Goal: Task Accomplishment & Management: Manage account settings

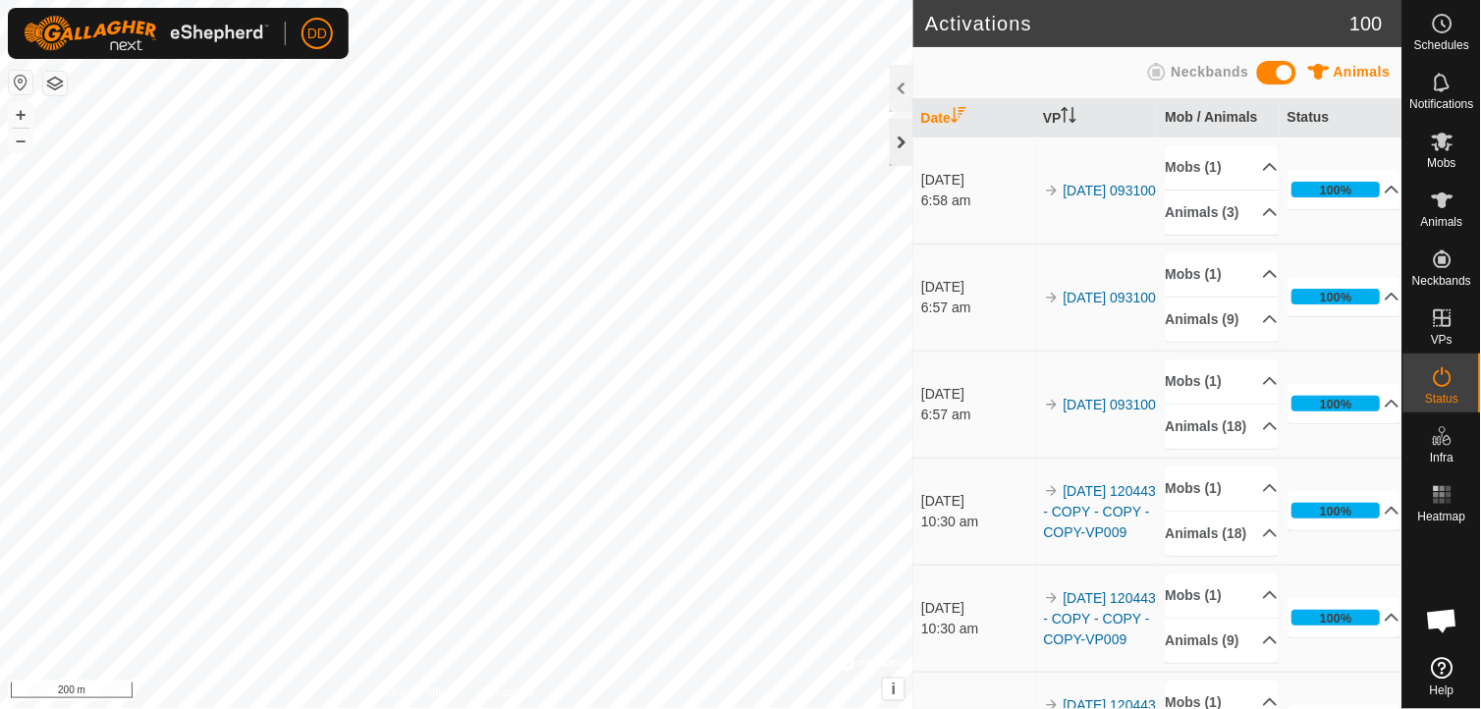
click at [904, 142] on div at bounding box center [902, 142] width 24 height 47
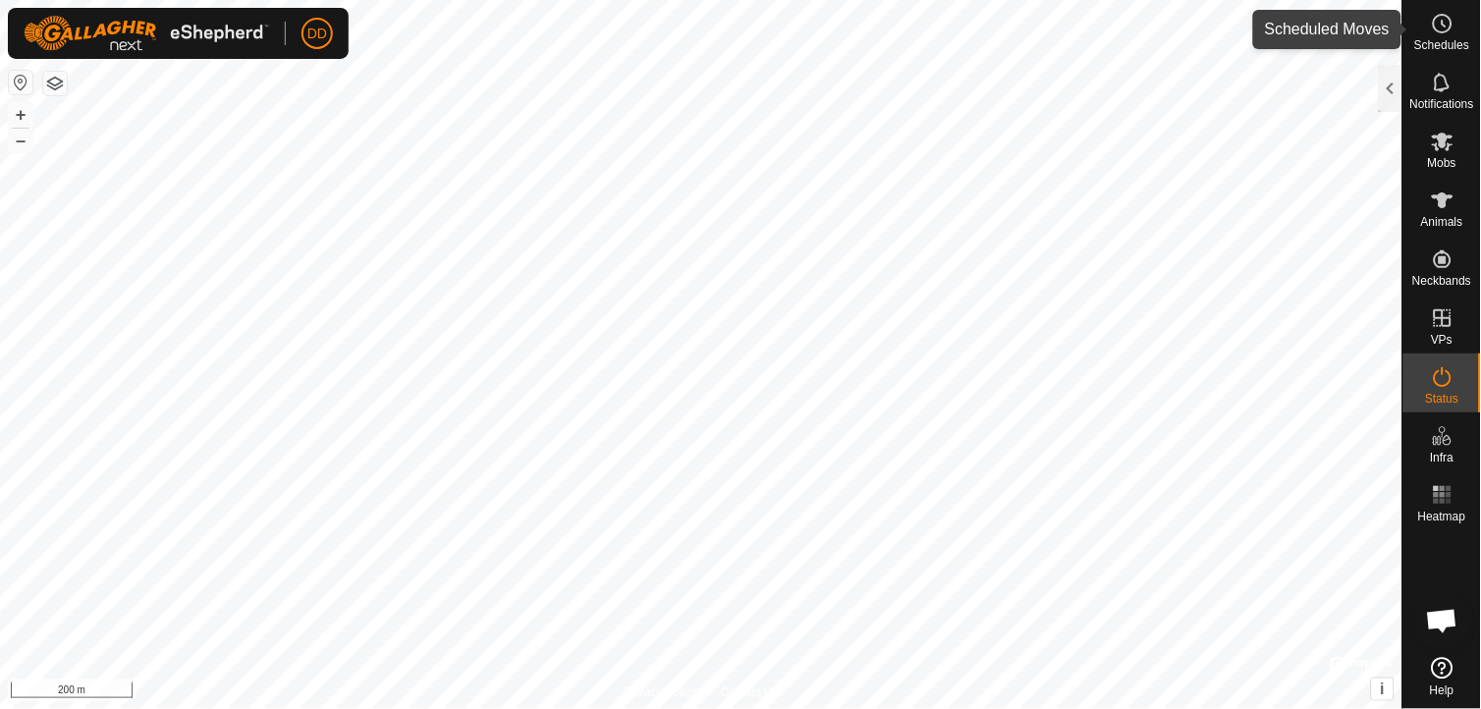
click at [1440, 28] on icon at bounding box center [1443, 24] width 24 height 24
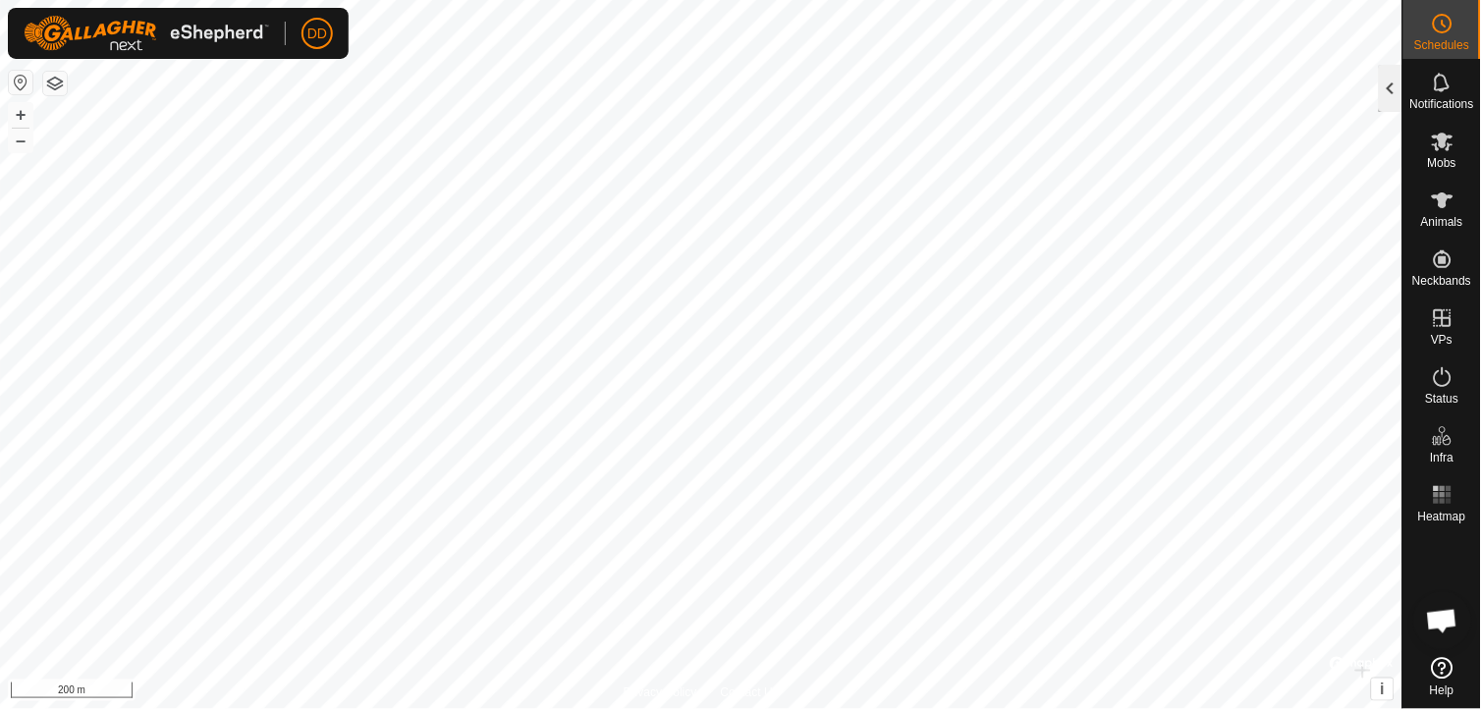
click at [1399, 88] on div at bounding box center [1391, 88] width 24 height 47
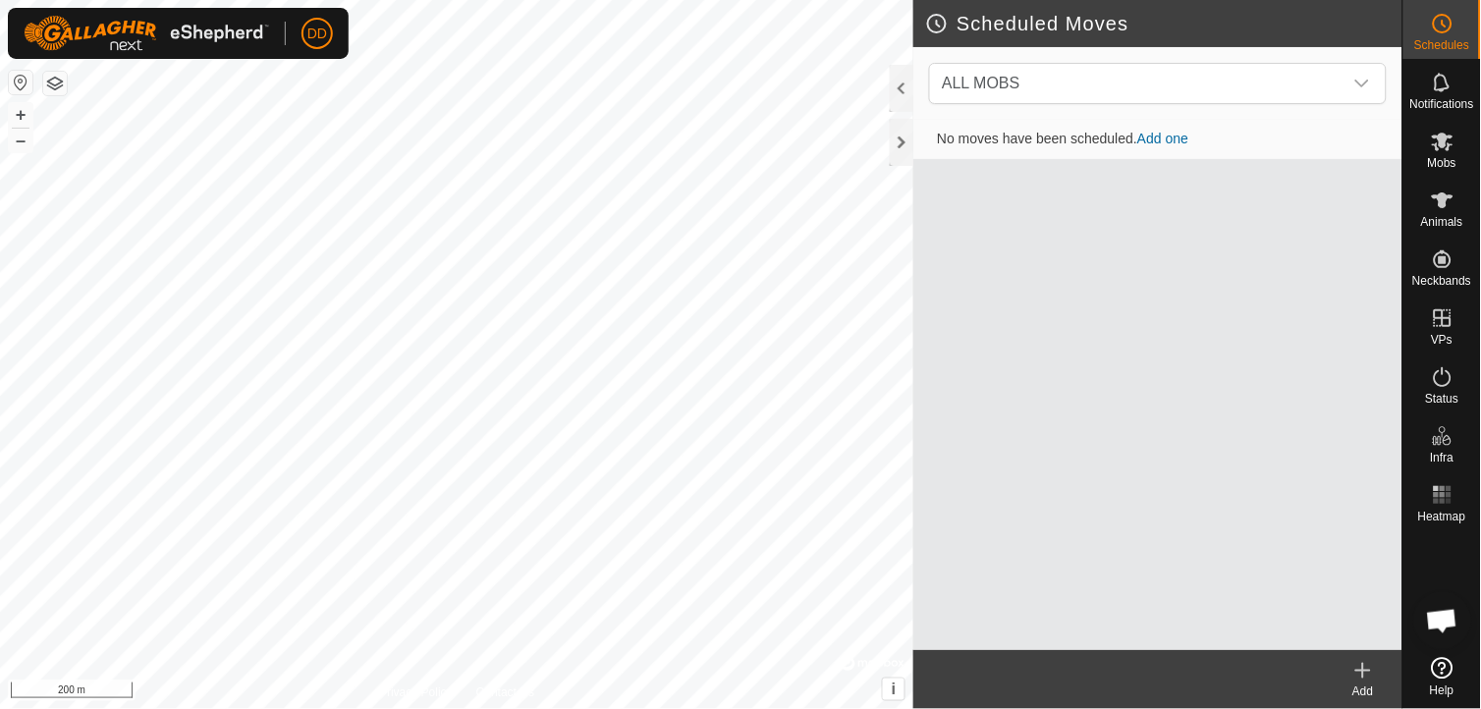
click at [1367, 671] on icon at bounding box center [1364, 671] width 14 height 0
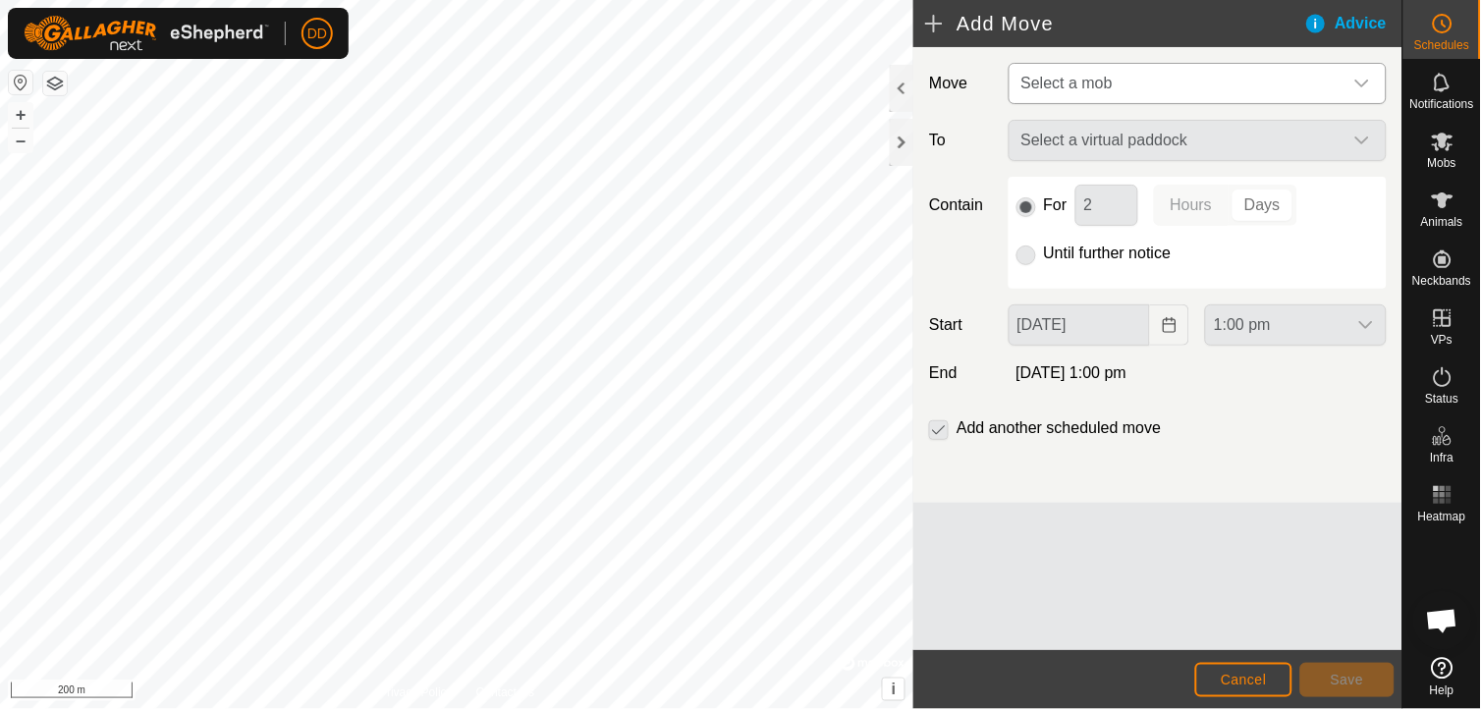
click at [1366, 82] on icon "dropdown trigger" at bounding box center [1363, 84] width 16 height 16
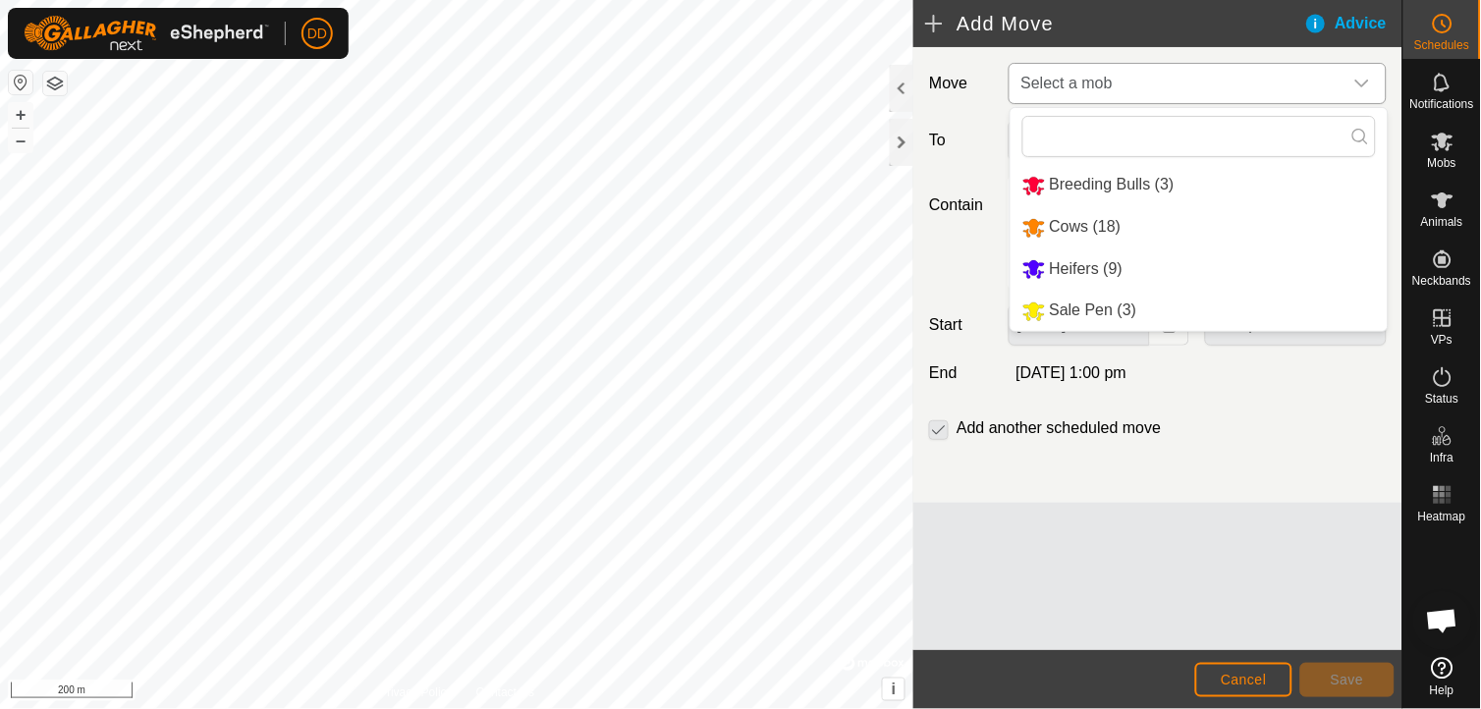
click at [1087, 233] on li "Cows (18)" at bounding box center [1199, 227] width 377 height 40
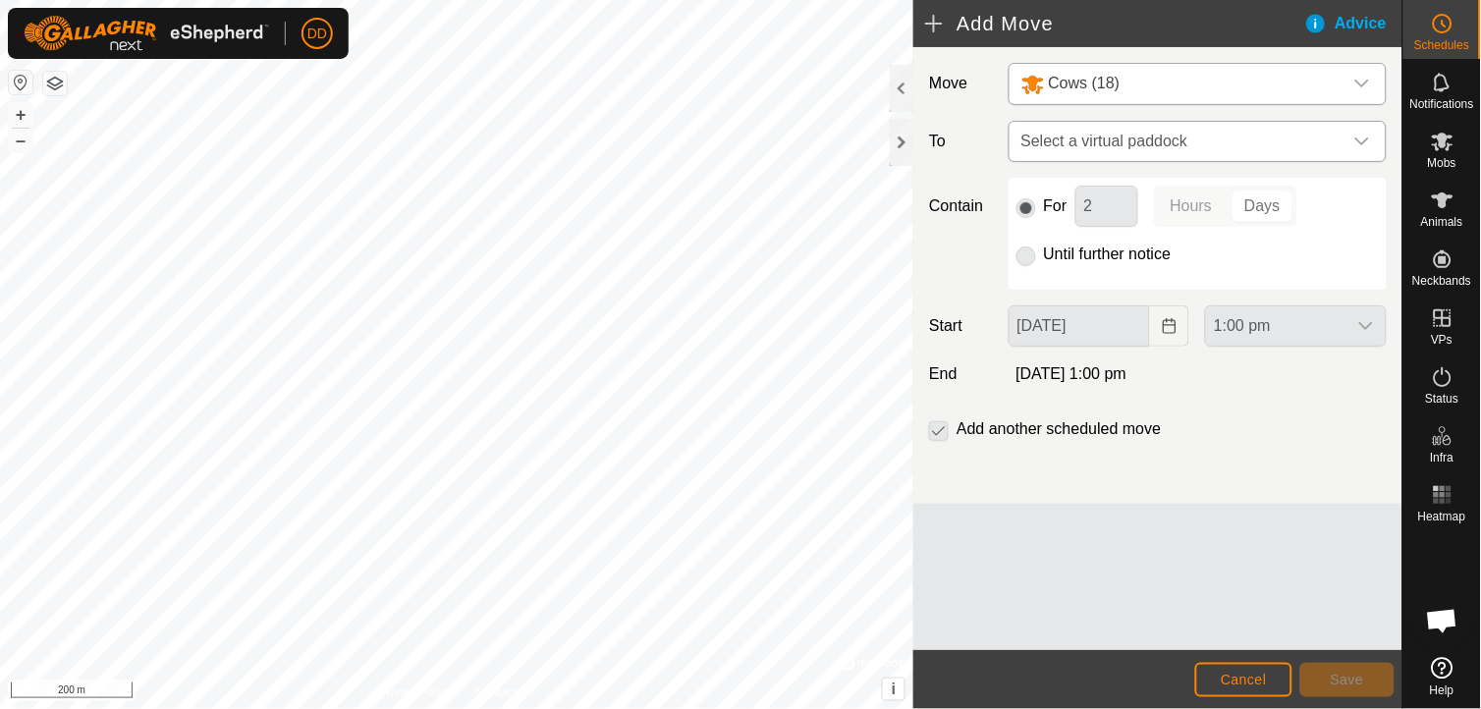
click at [1370, 139] on icon "dropdown trigger" at bounding box center [1363, 142] width 16 height 16
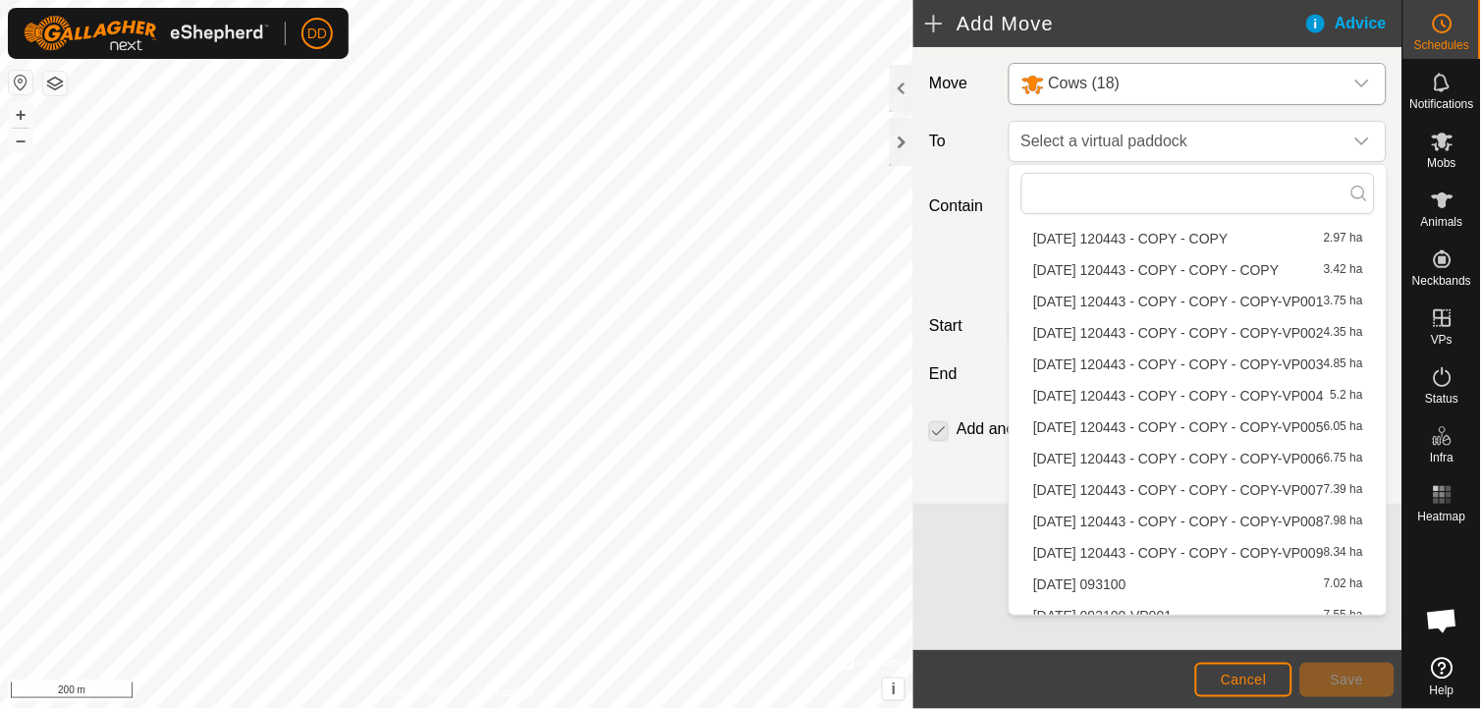
scroll to position [1480, 0]
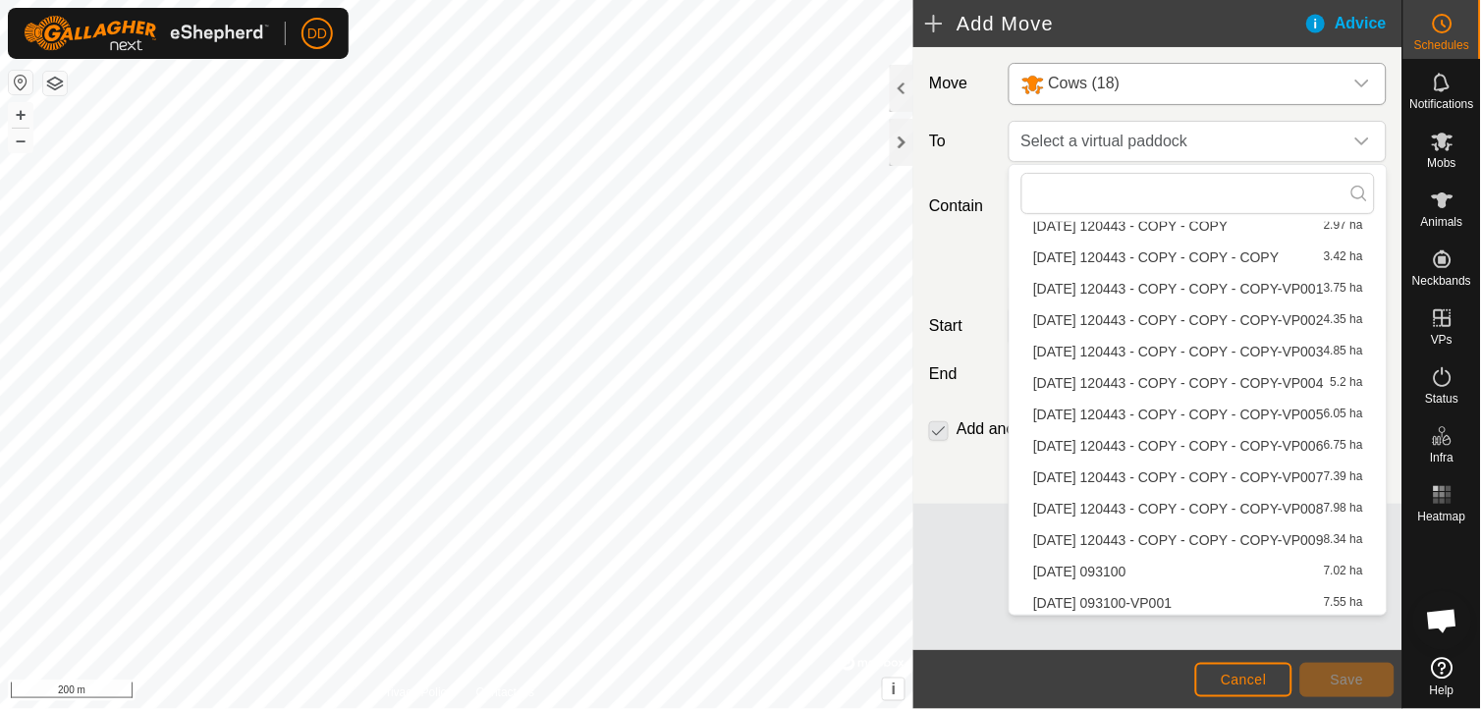
click at [1222, 602] on li "[DATE] 093100-VP001 7.55 ha" at bounding box center [1199, 602] width 354 height 29
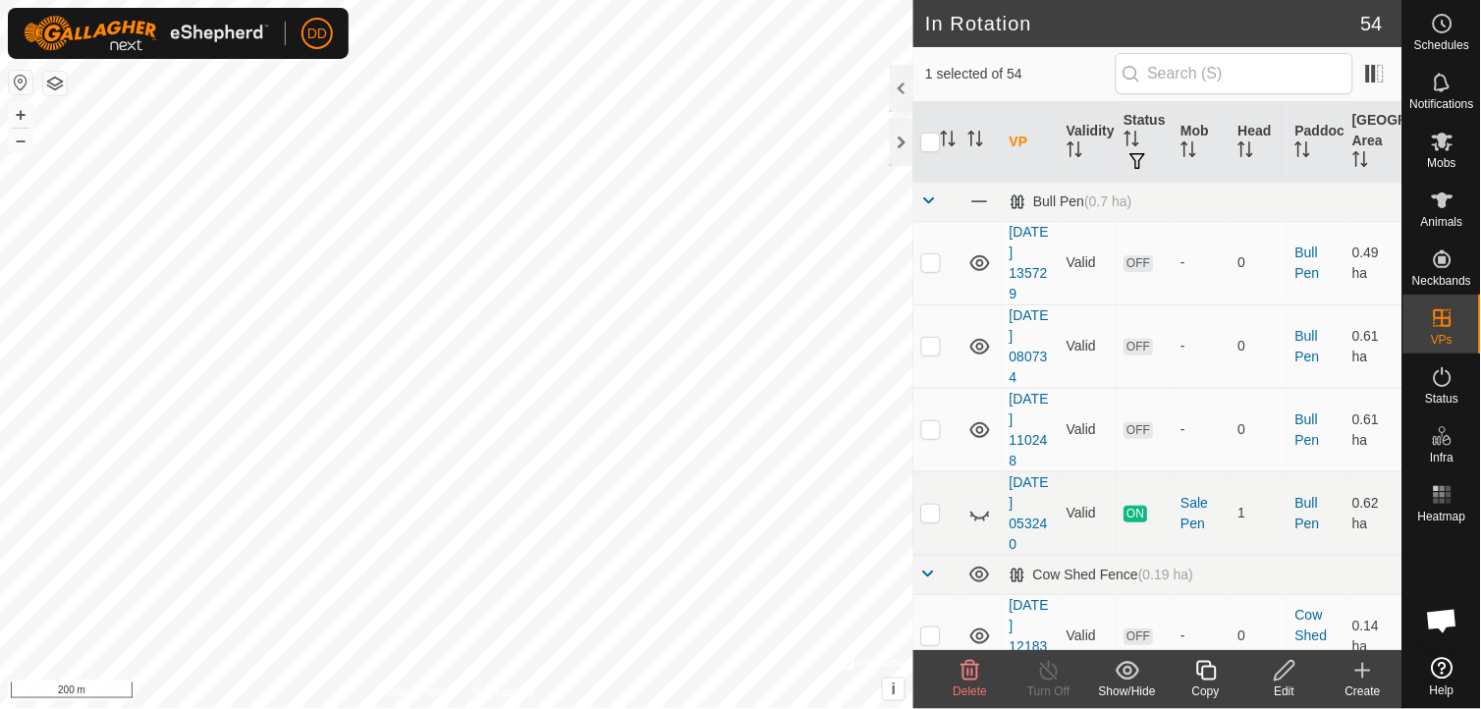
checkbox input "false"
checkbox input "true"
click at [900, 140] on div at bounding box center [902, 142] width 24 height 47
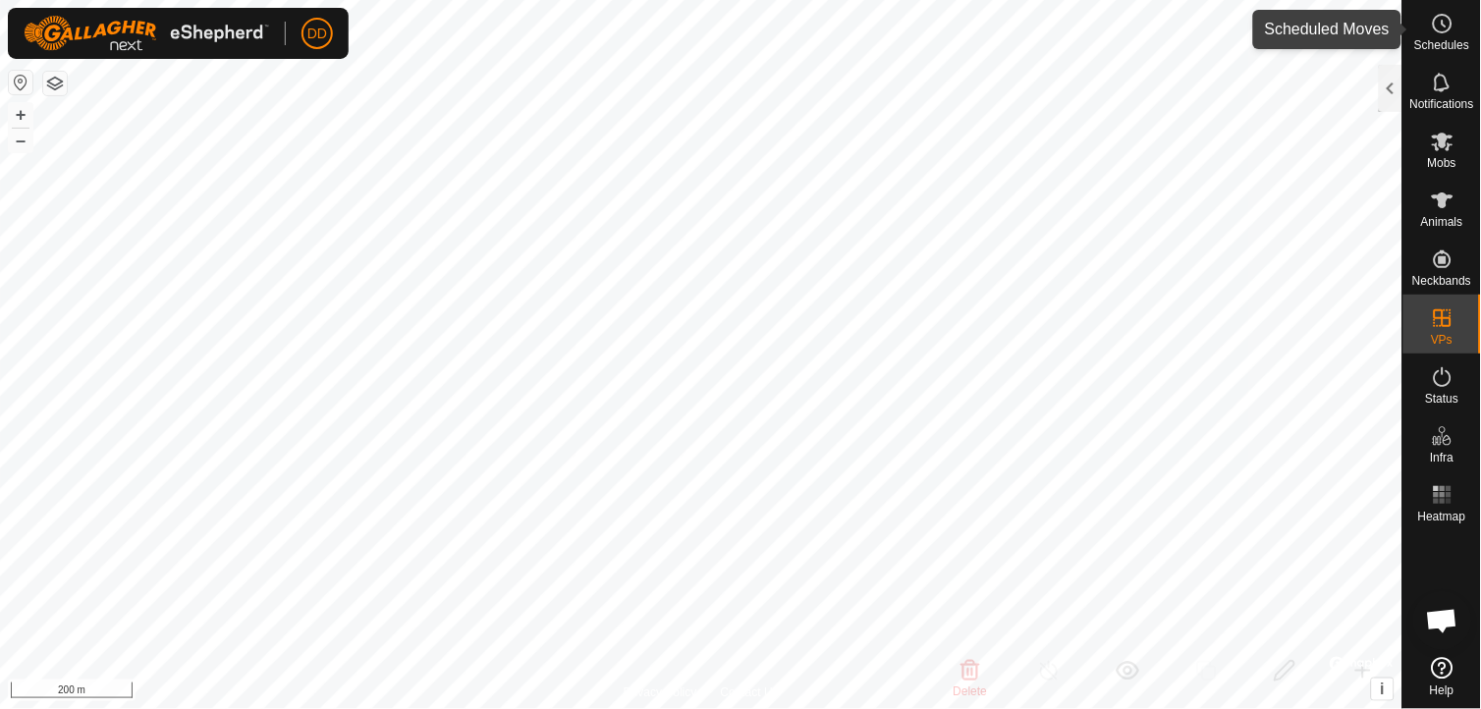
click at [1440, 27] on icon at bounding box center [1443, 24] width 24 height 24
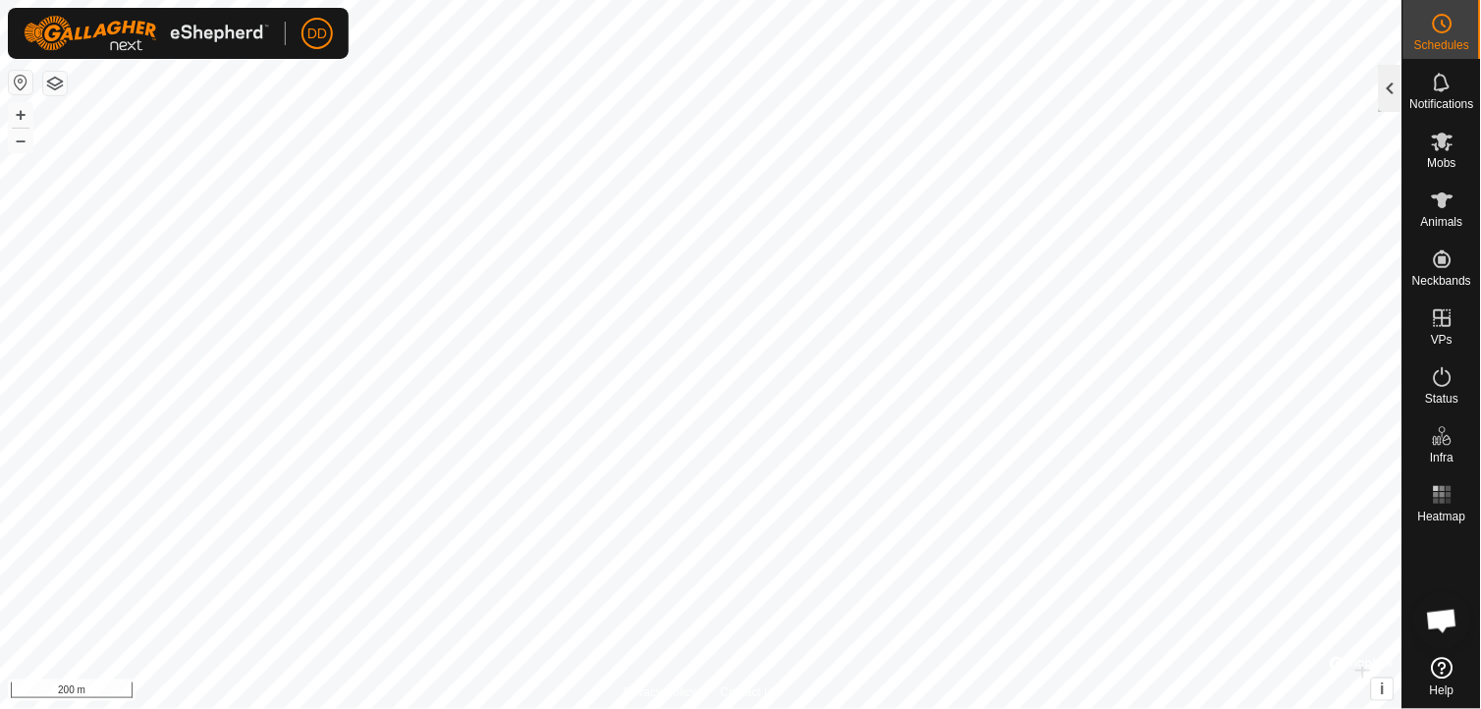
click at [1395, 85] on div at bounding box center [1391, 88] width 24 height 47
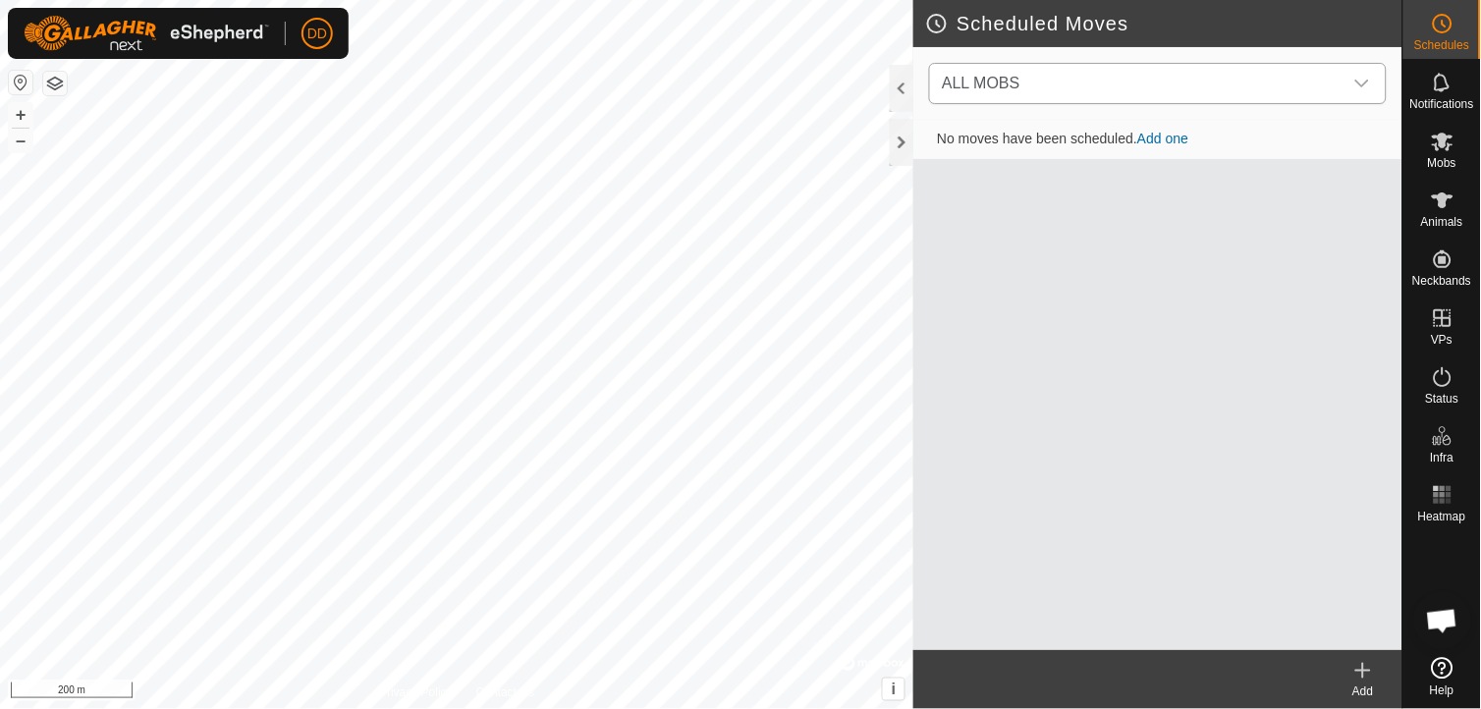
click at [1366, 84] on icon "dropdown trigger" at bounding box center [1363, 84] width 14 height 8
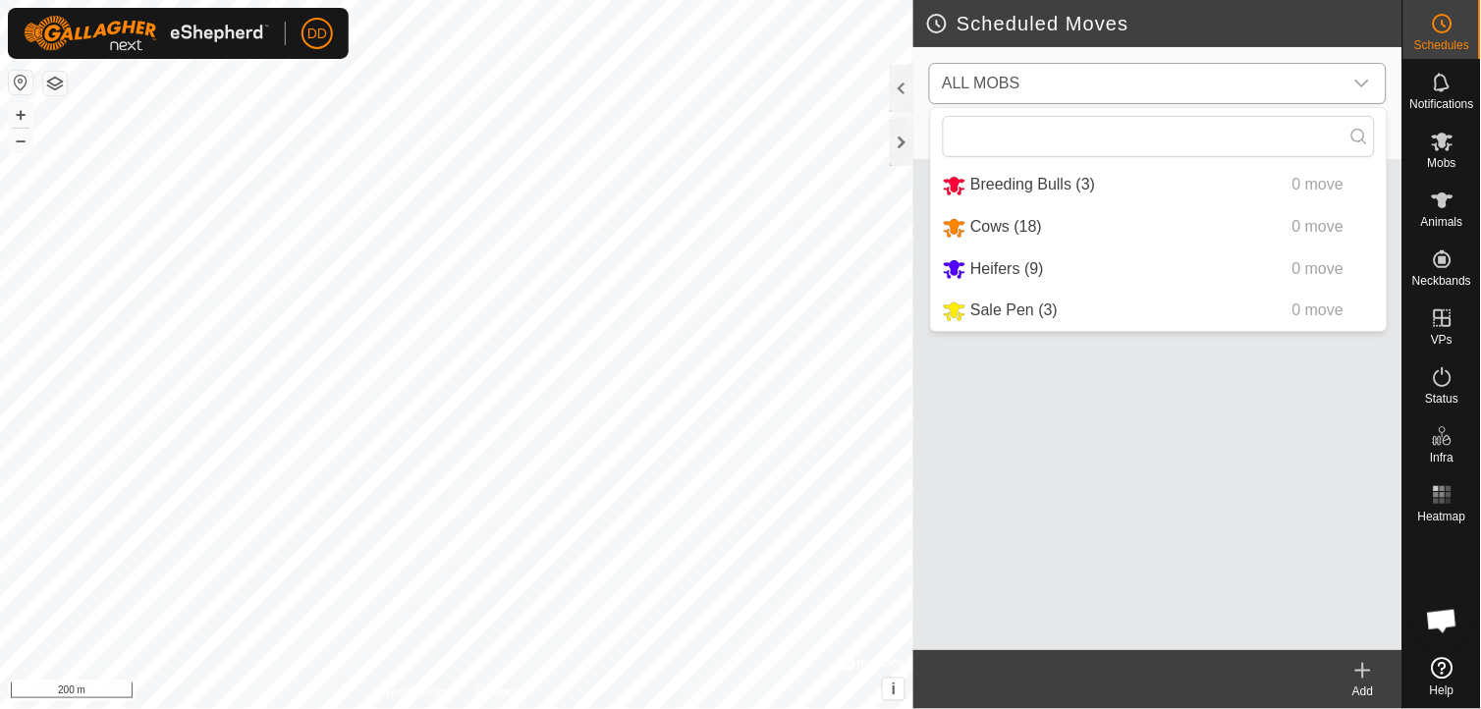
click at [1366, 84] on icon "dropdown trigger" at bounding box center [1363, 84] width 14 height 8
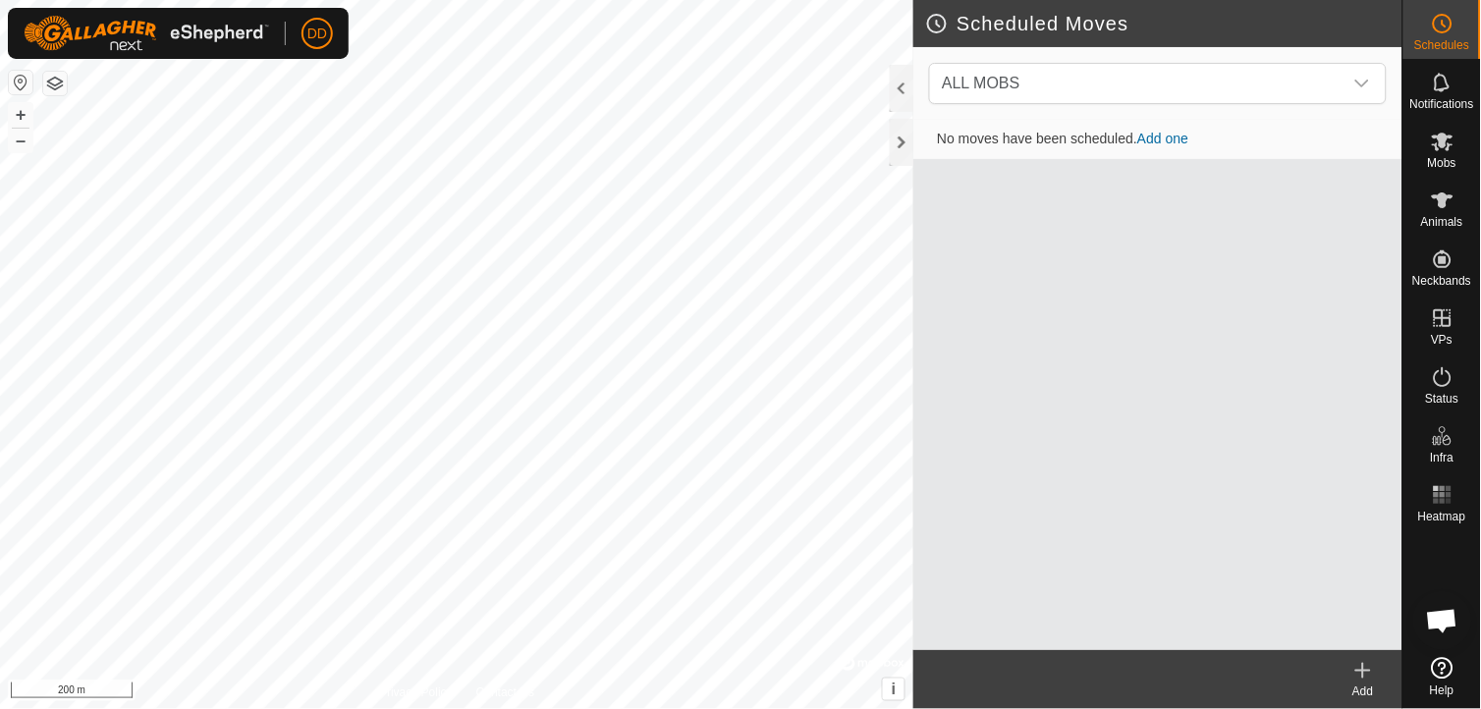
click at [1358, 685] on div "Add" at bounding box center [1363, 692] width 79 height 18
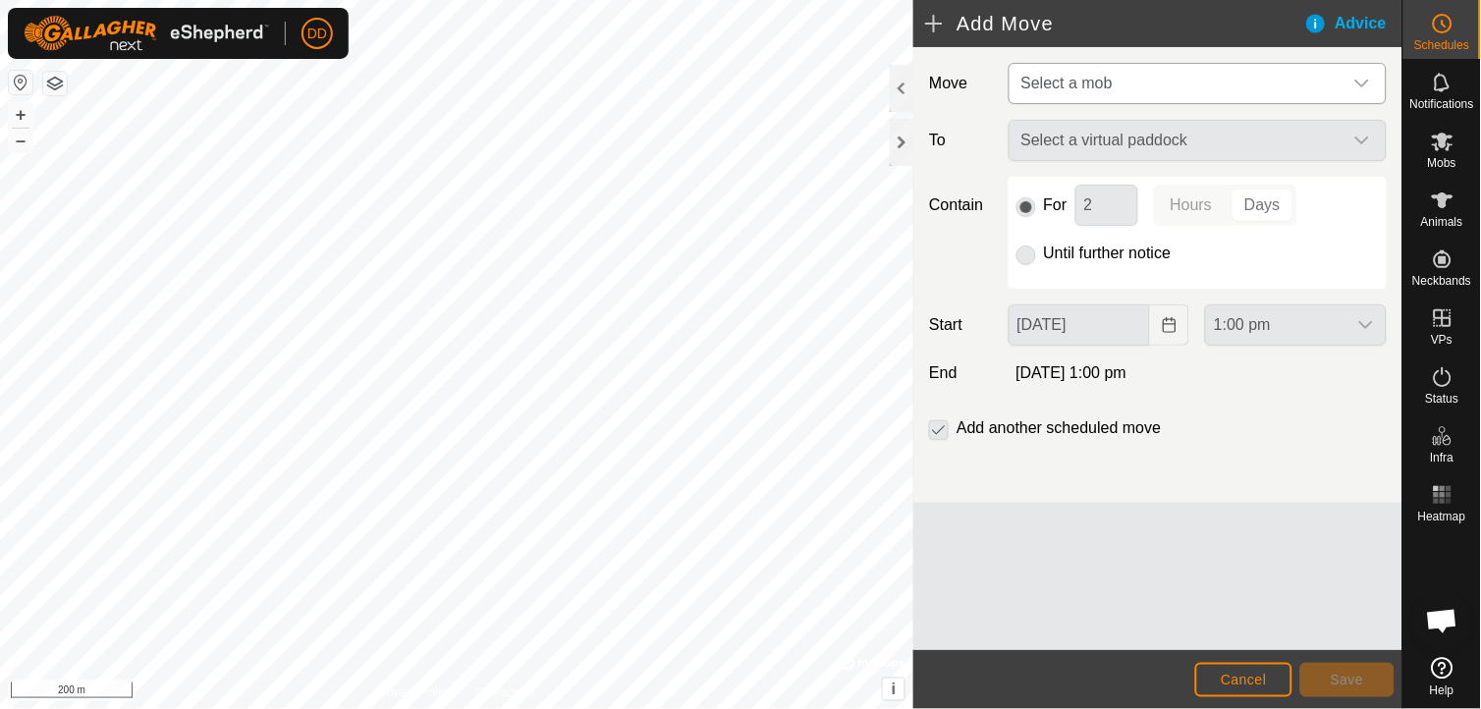
click at [1370, 76] on icon "dropdown trigger" at bounding box center [1363, 84] width 16 height 16
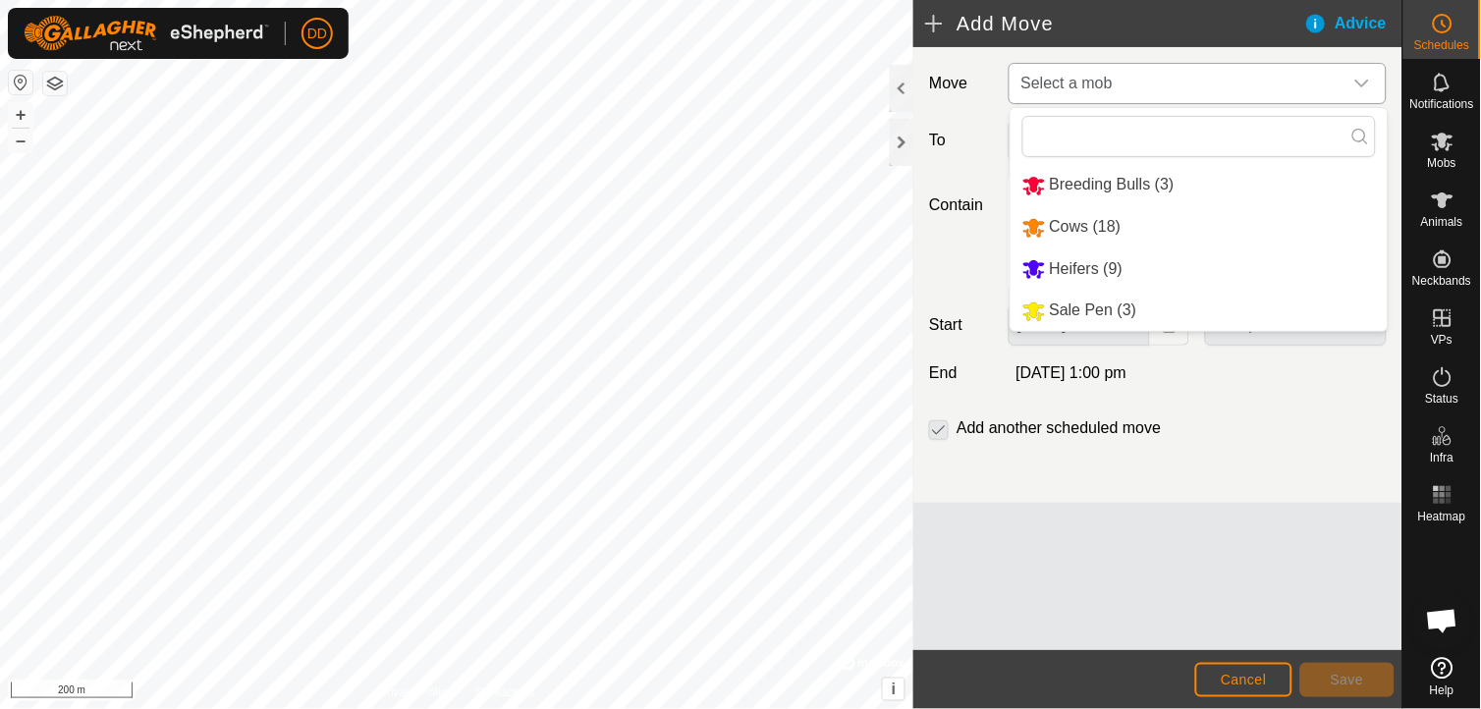
click at [1112, 219] on li "Cows (18)" at bounding box center [1199, 227] width 377 height 40
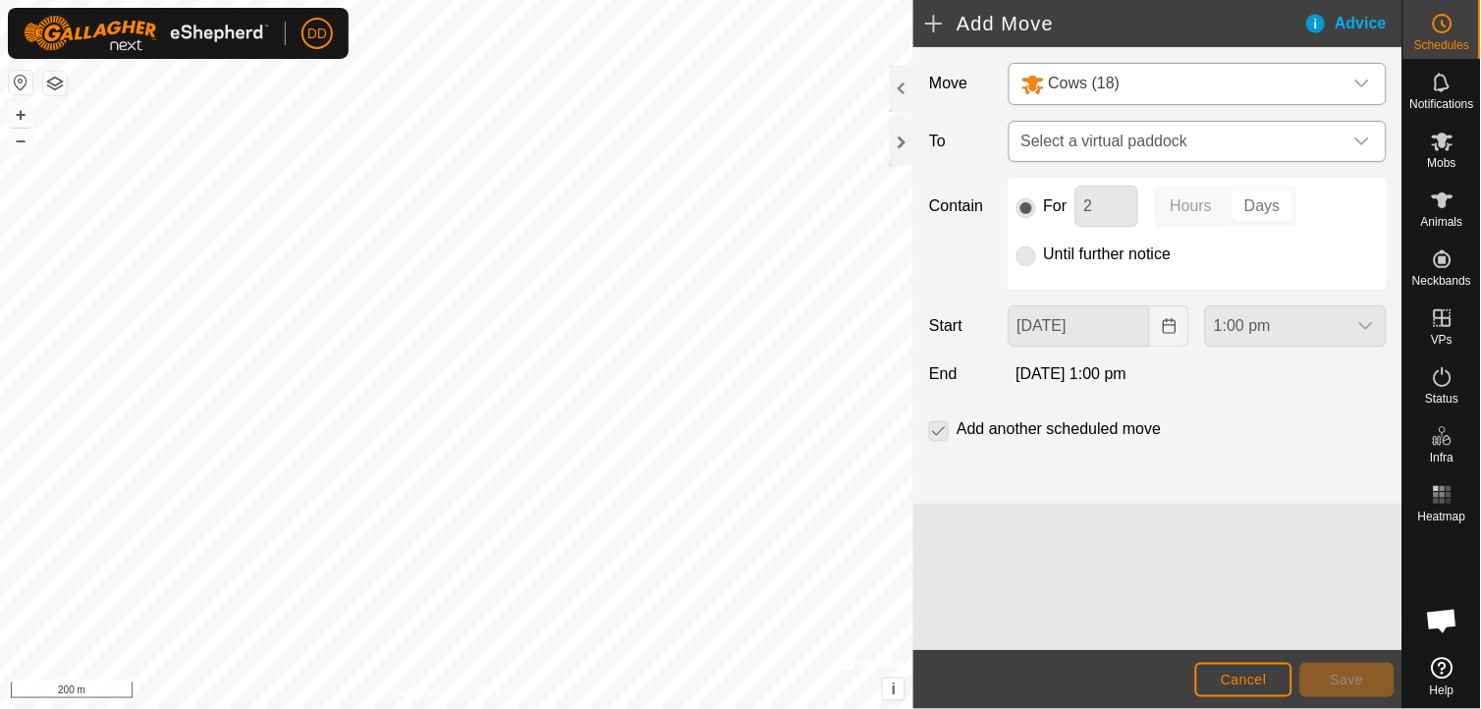
click at [1364, 140] on icon "dropdown trigger" at bounding box center [1363, 142] width 16 height 16
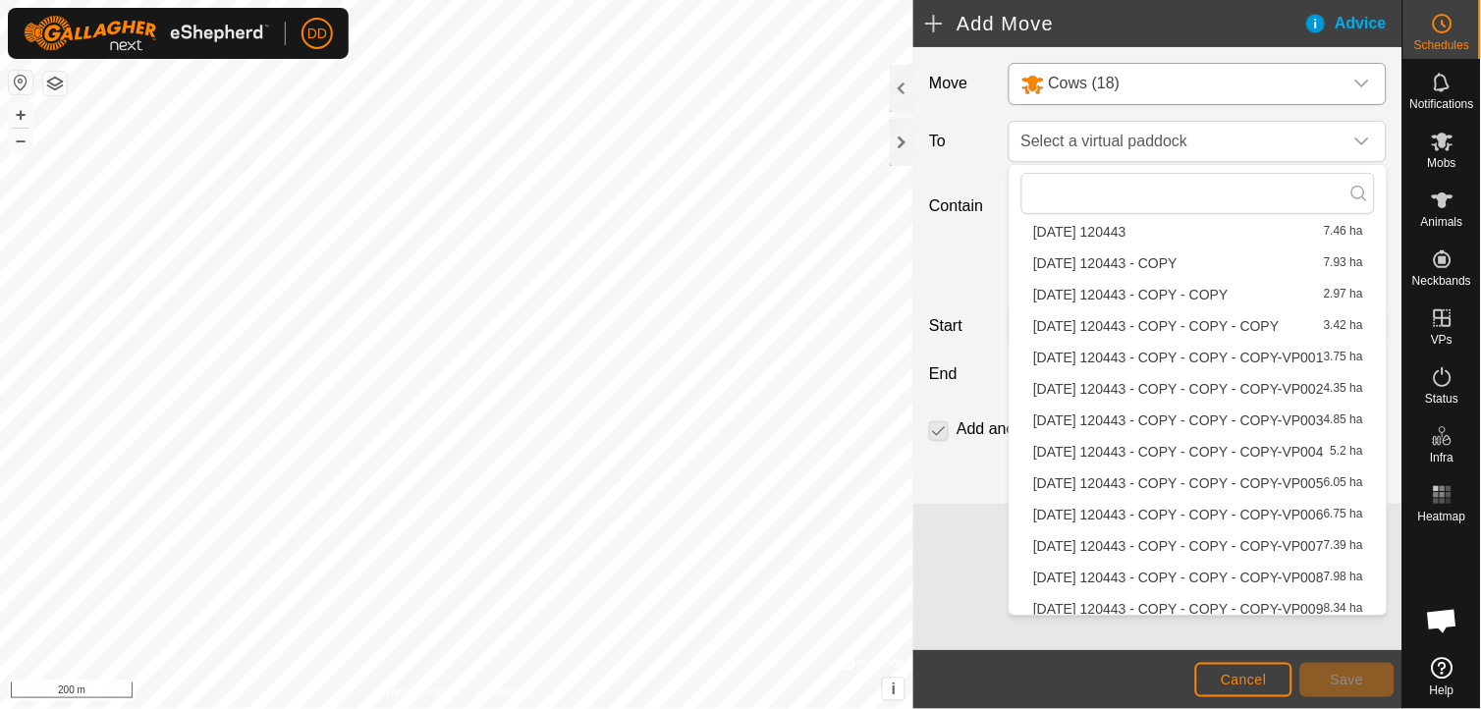
scroll to position [1480, 0]
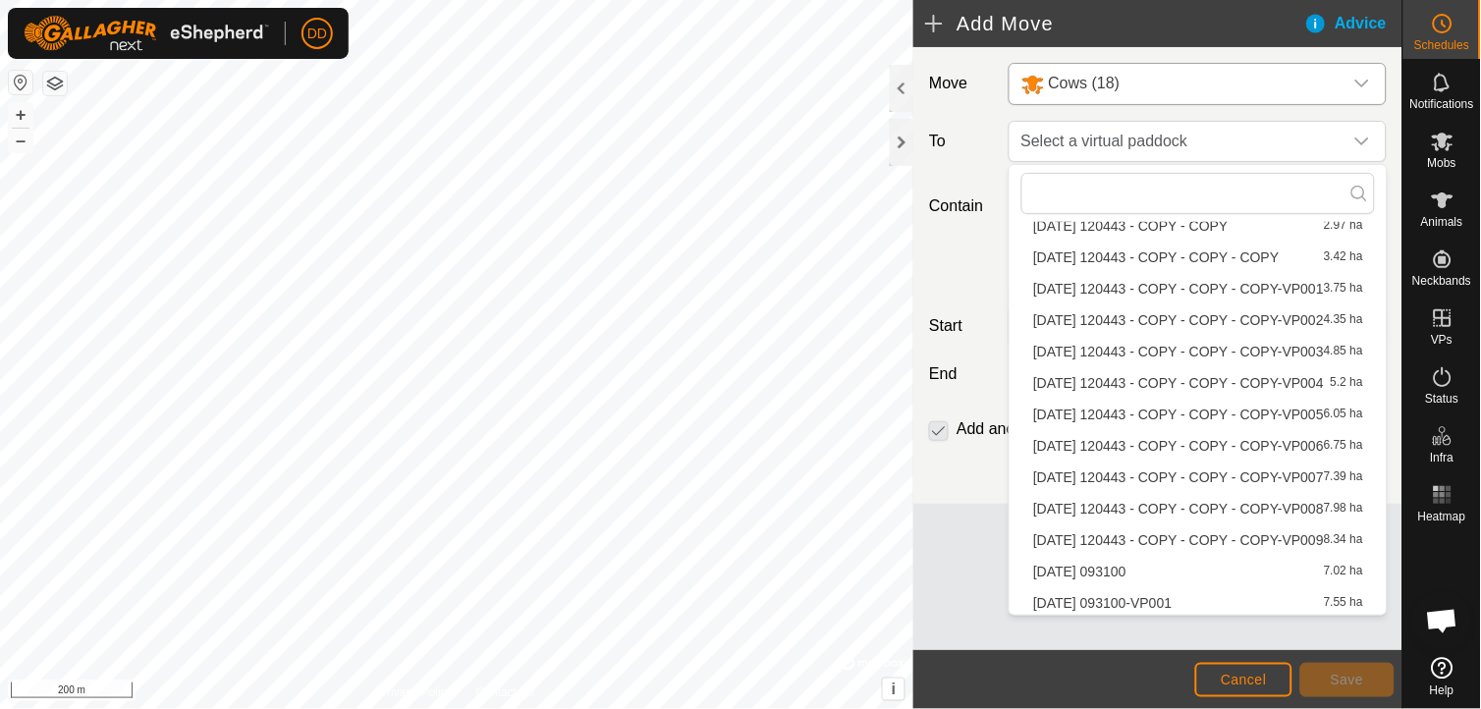
click at [1181, 599] on li "[DATE] 093100-VP001 7.55 ha" at bounding box center [1199, 602] width 354 height 29
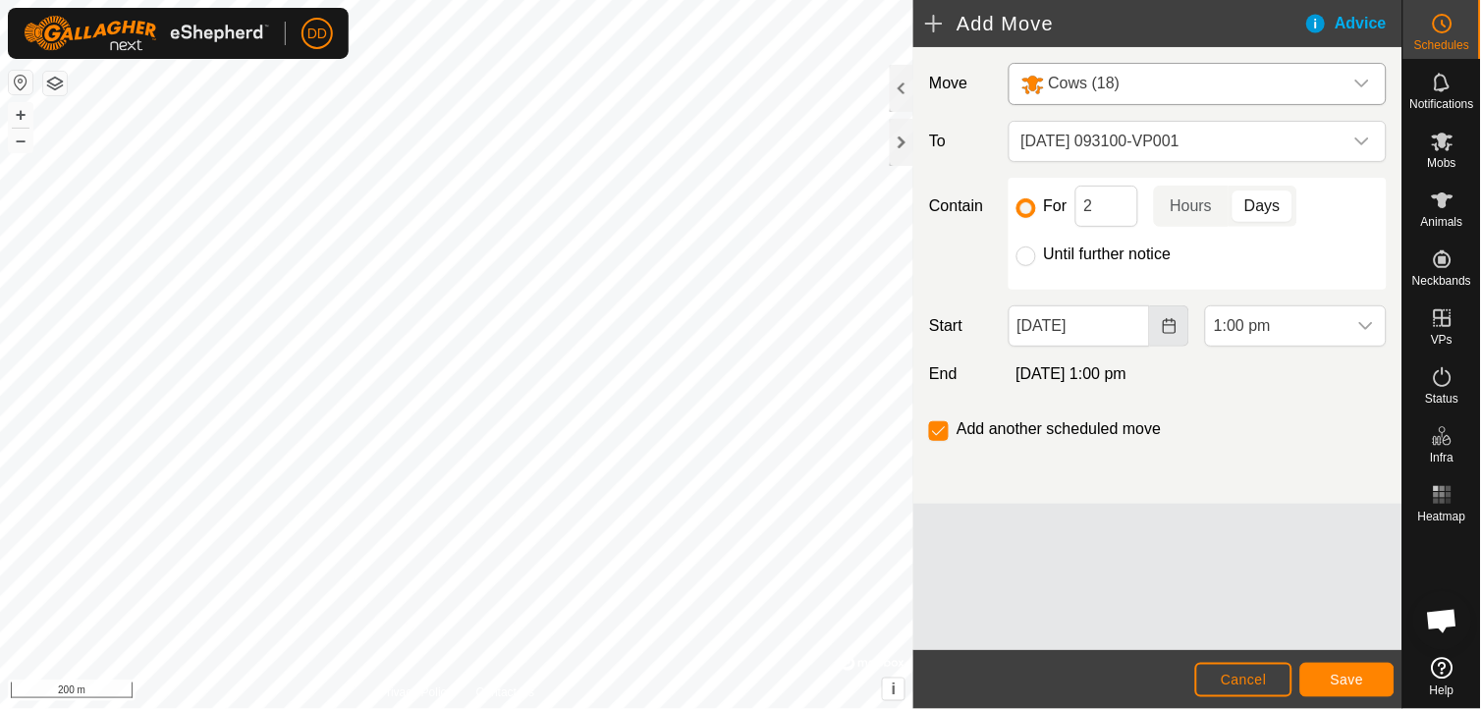
click at [1169, 318] on icon "Choose Date" at bounding box center [1170, 326] width 16 height 16
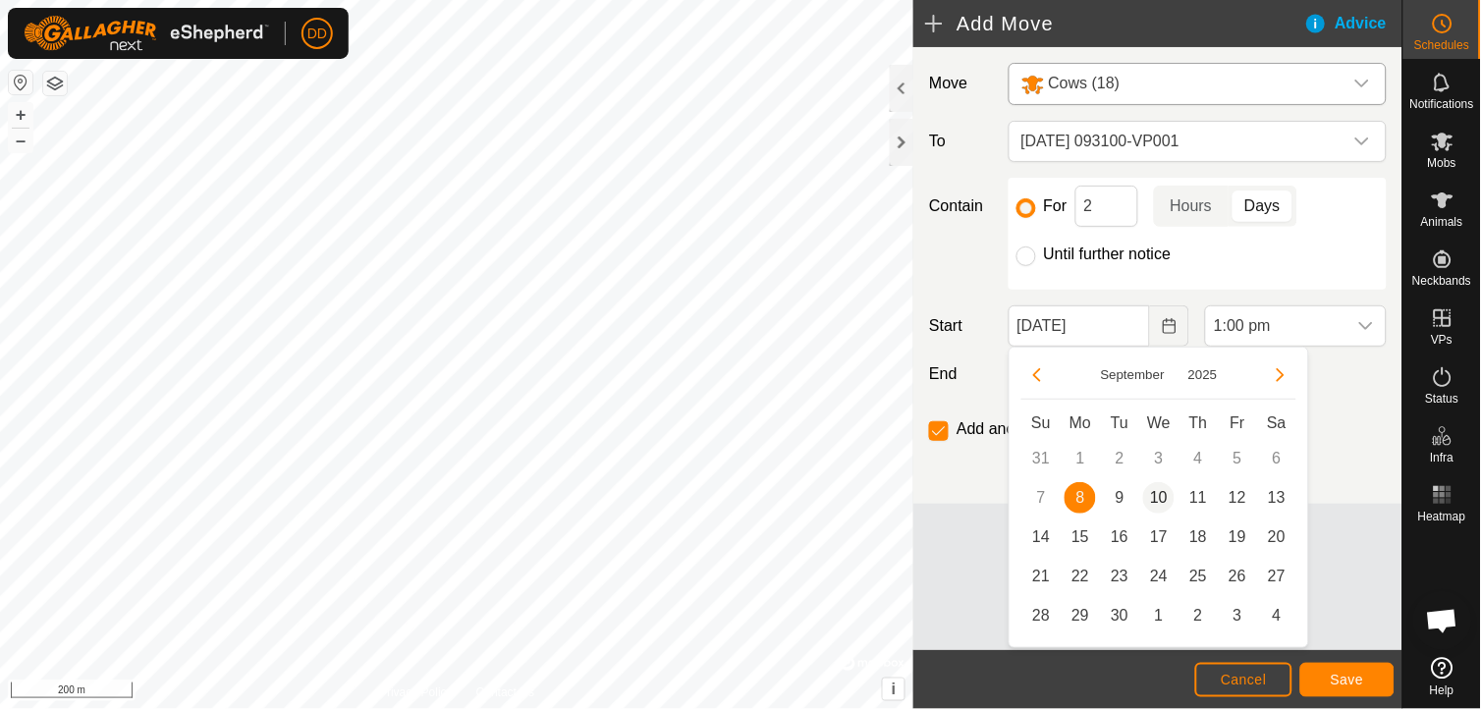
click at [1156, 495] on span "10" at bounding box center [1159, 497] width 31 height 31
type input "[DATE]"
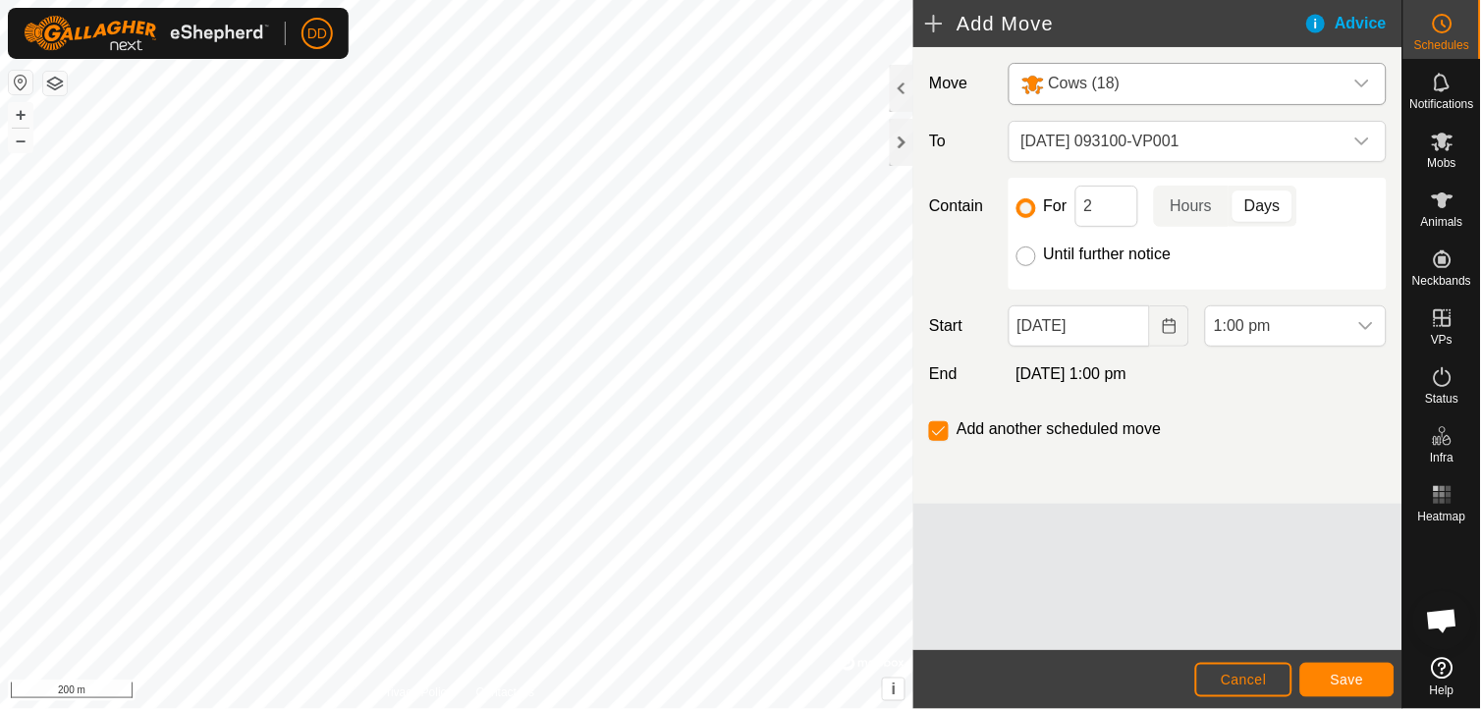
click at [1032, 257] on input "Until further notice" at bounding box center [1027, 257] width 20 height 20
radio input "true"
checkbox input "false"
click at [1334, 679] on span "Save" at bounding box center [1347, 680] width 33 height 16
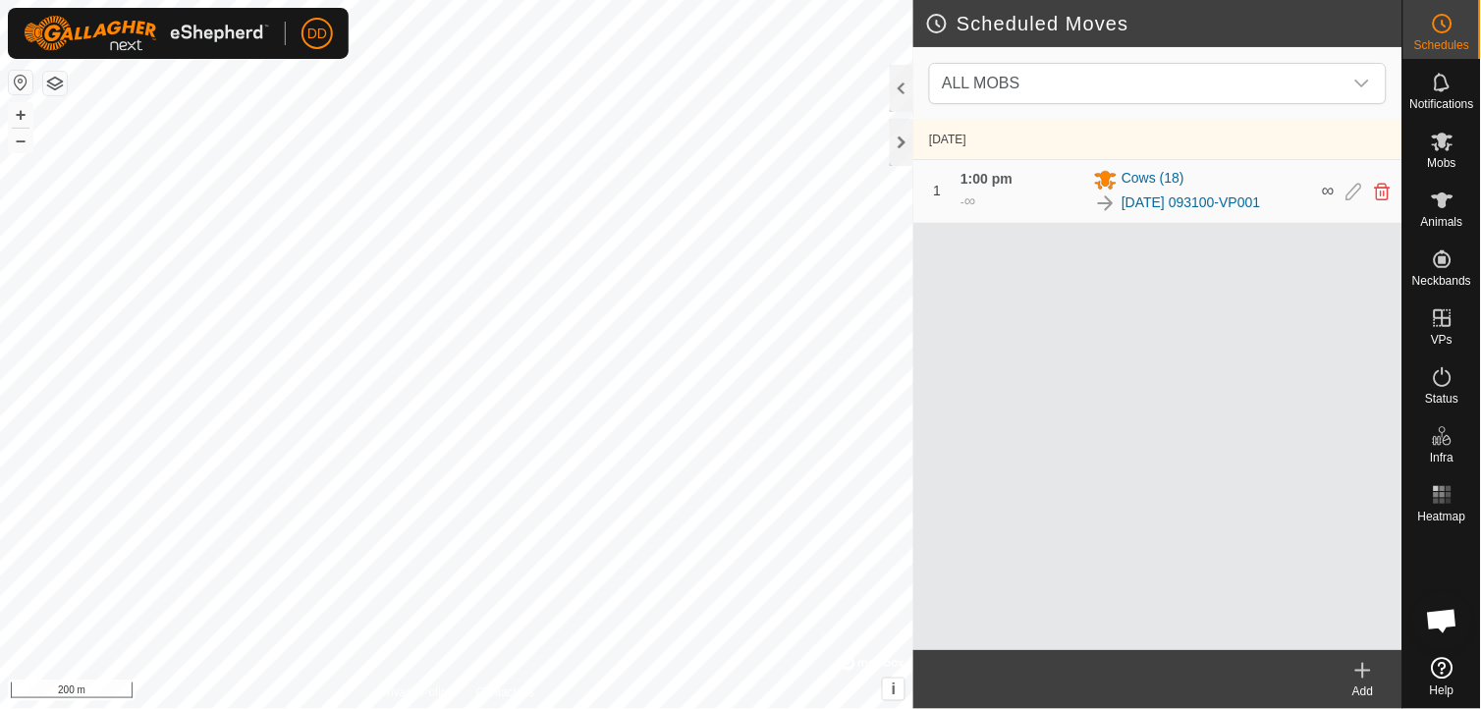
click at [1370, 669] on icon at bounding box center [1364, 671] width 24 height 24
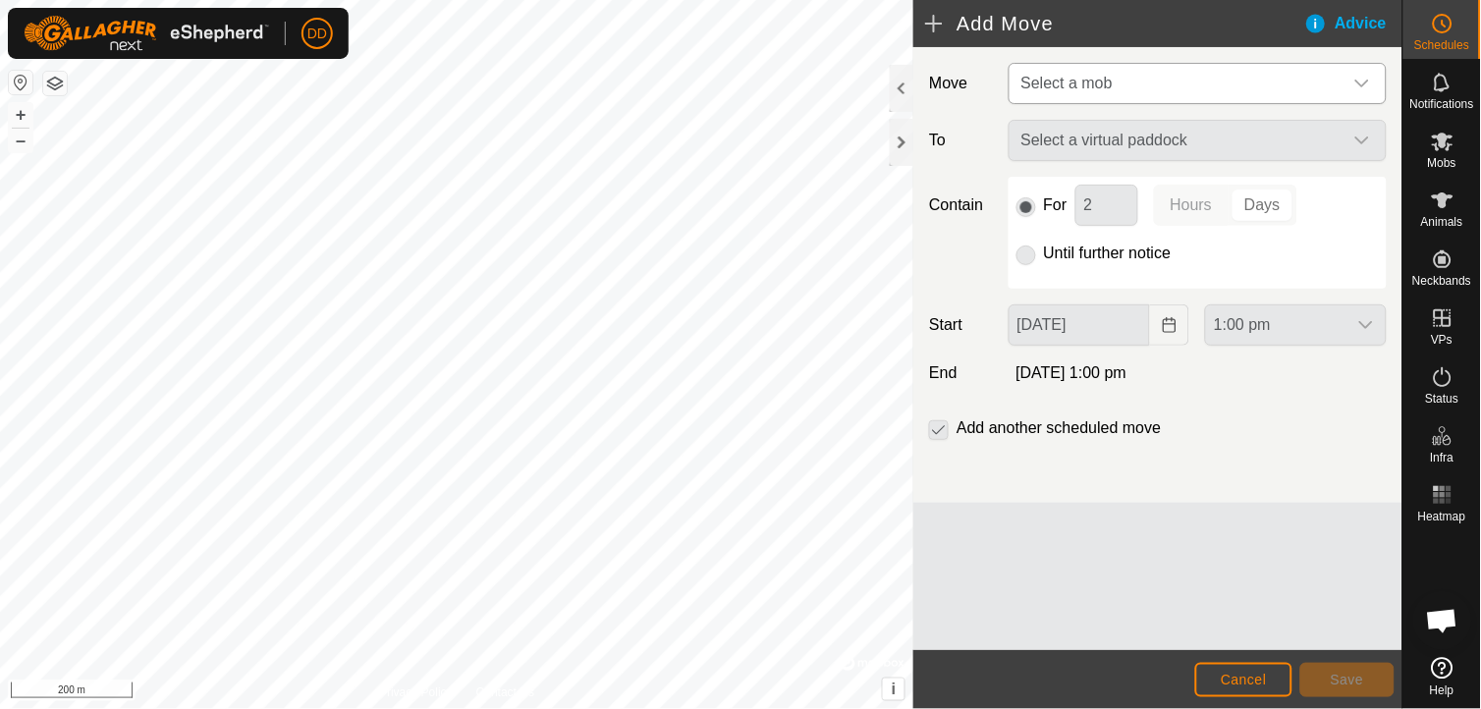
click at [1367, 82] on icon "dropdown trigger" at bounding box center [1363, 84] width 16 height 16
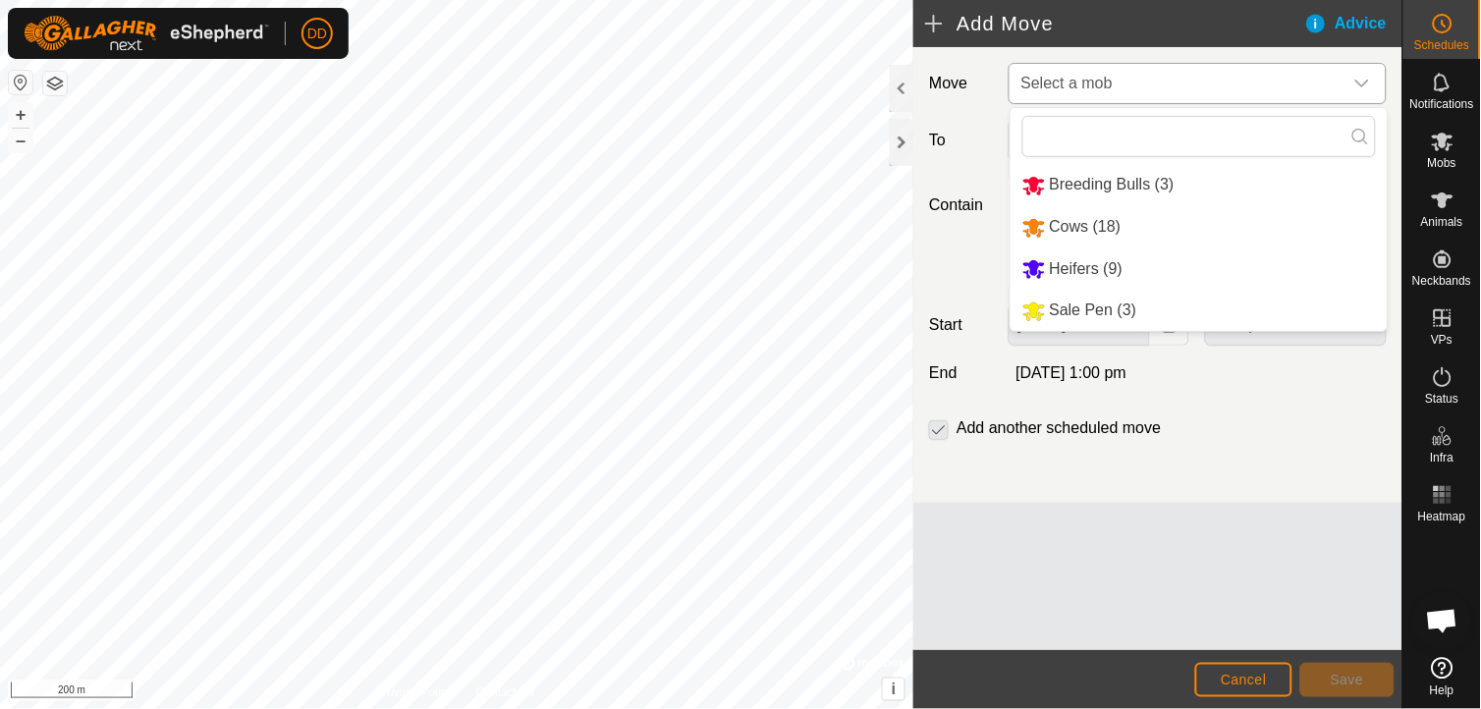
click at [1102, 263] on li "Heifers (9)" at bounding box center [1199, 270] width 377 height 40
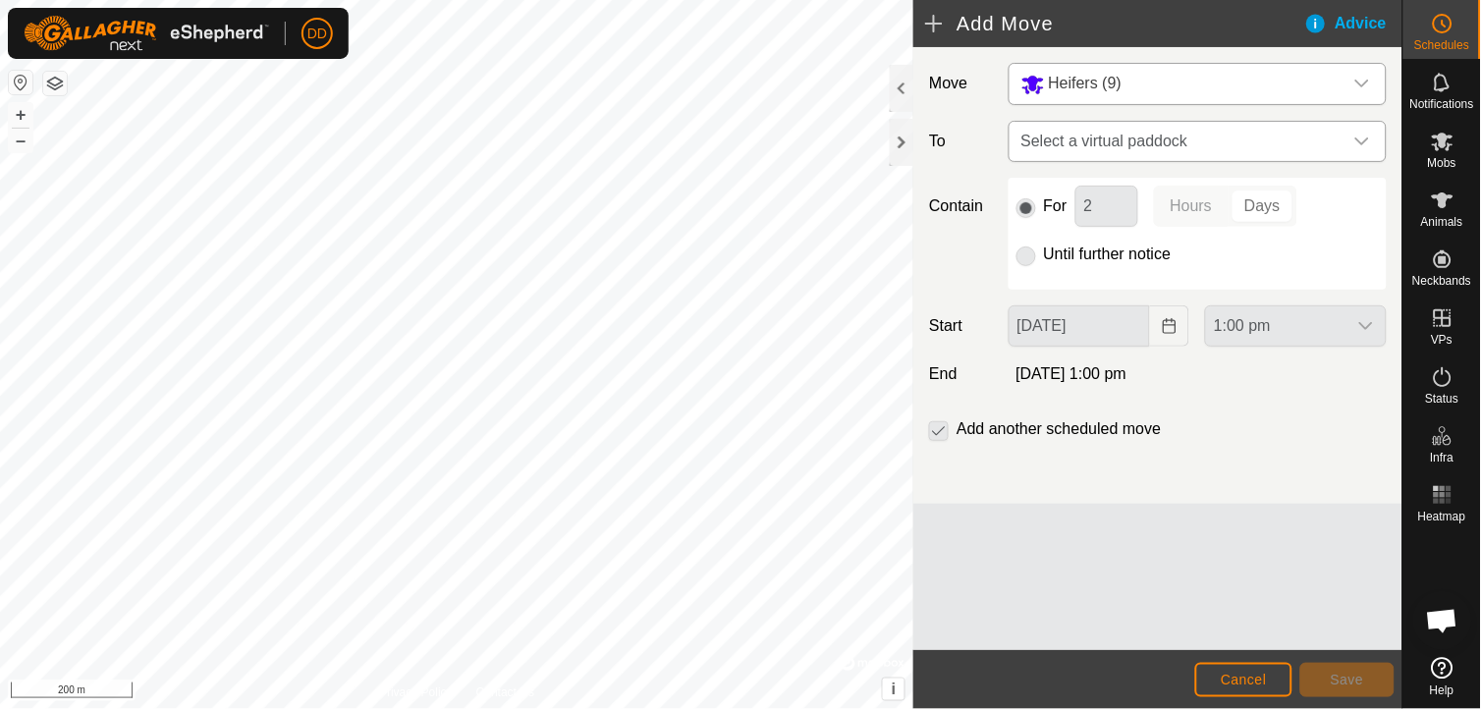
click at [1368, 140] on icon "dropdown trigger" at bounding box center [1363, 142] width 16 height 16
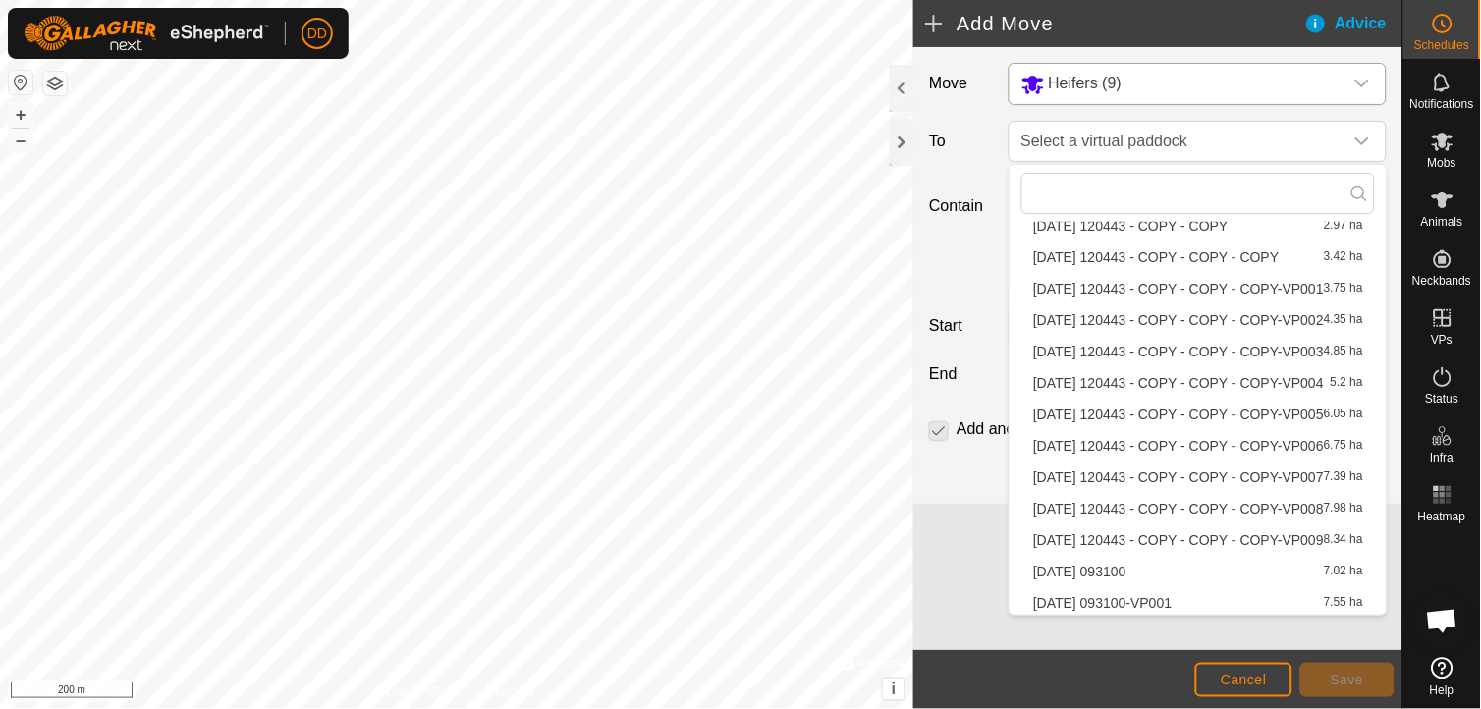
scroll to position [1480, 0]
click at [1199, 596] on li "[DATE] 093100-VP001 7.55 ha" at bounding box center [1199, 602] width 354 height 29
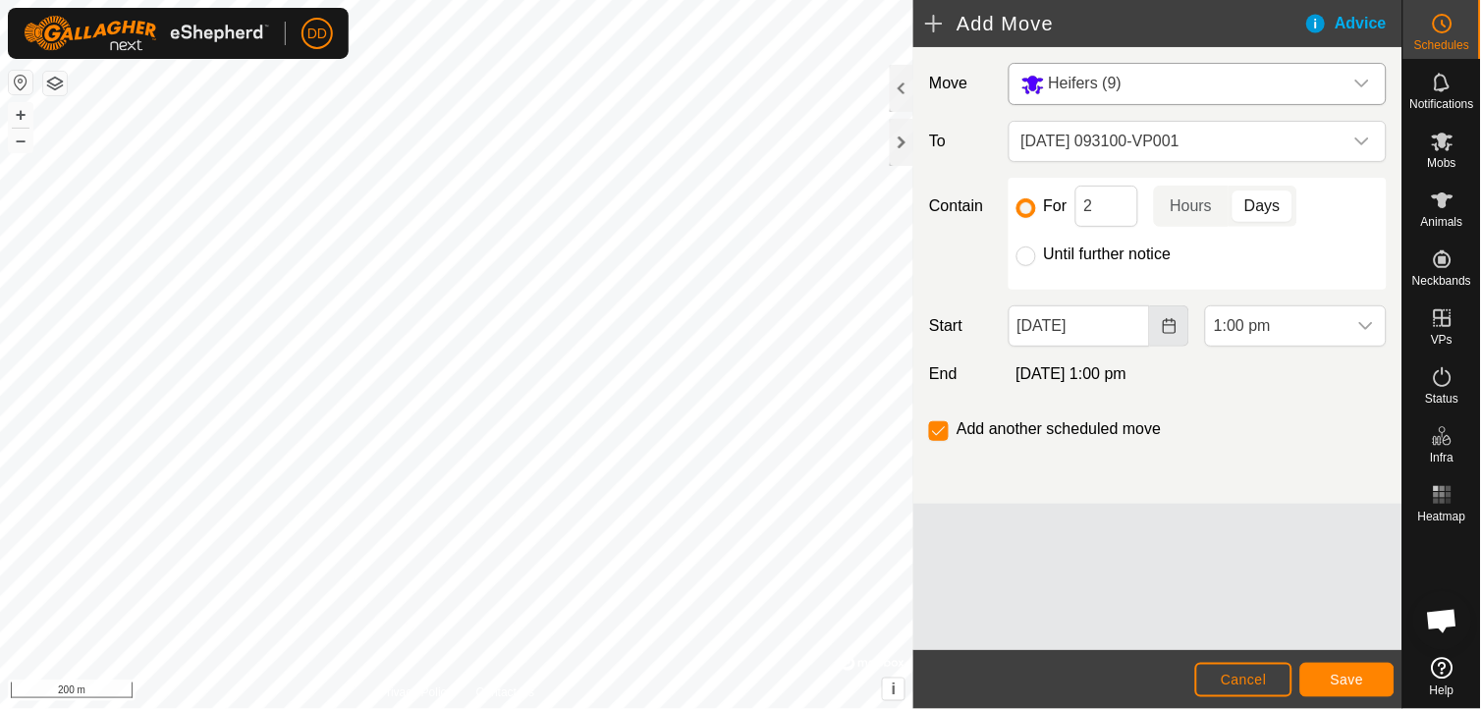
click at [1171, 324] on icon "Choose Date" at bounding box center [1170, 326] width 16 height 16
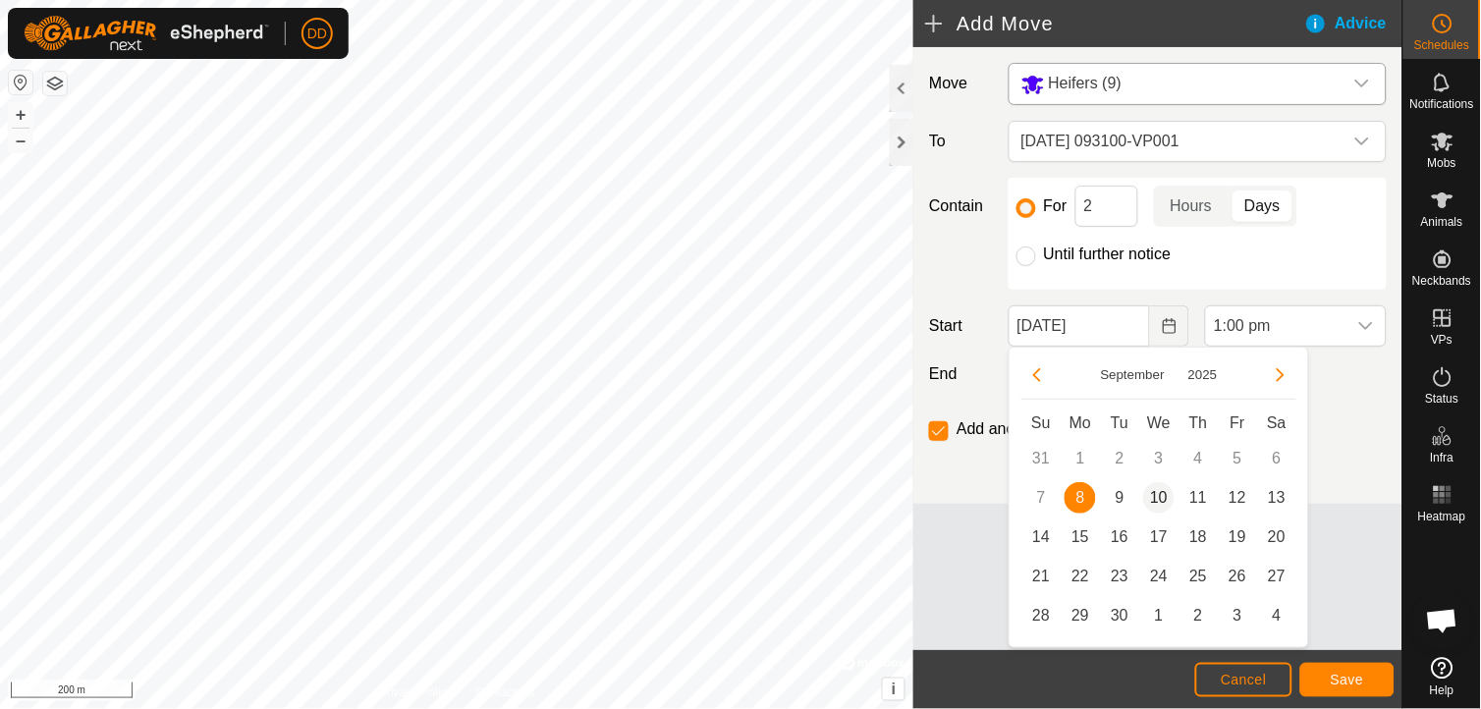
click at [1159, 497] on span "10" at bounding box center [1159, 497] width 31 height 31
type input "[DATE]"
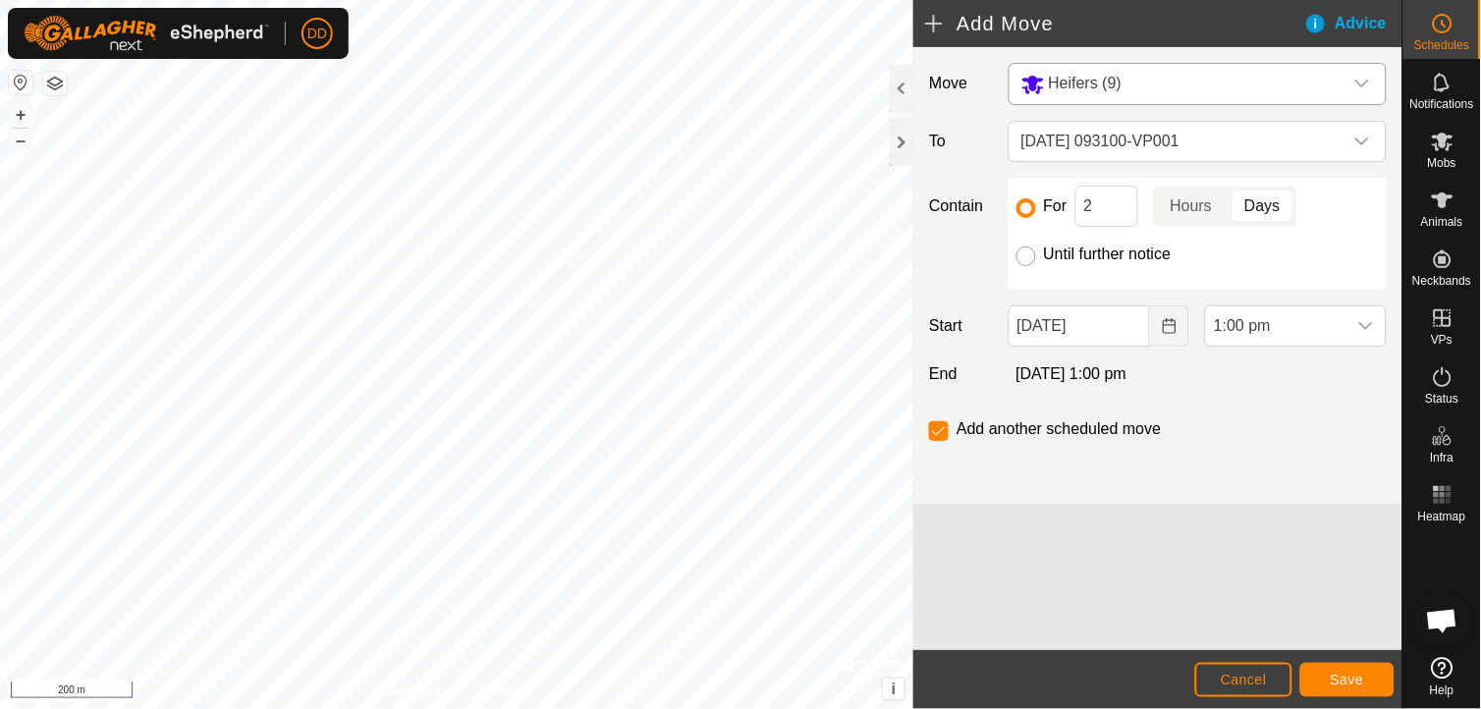
click at [1025, 259] on input "Until further notice" at bounding box center [1027, 257] width 20 height 20
radio input "true"
checkbox input "false"
click at [1354, 685] on span "Save" at bounding box center [1347, 680] width 33 height 16
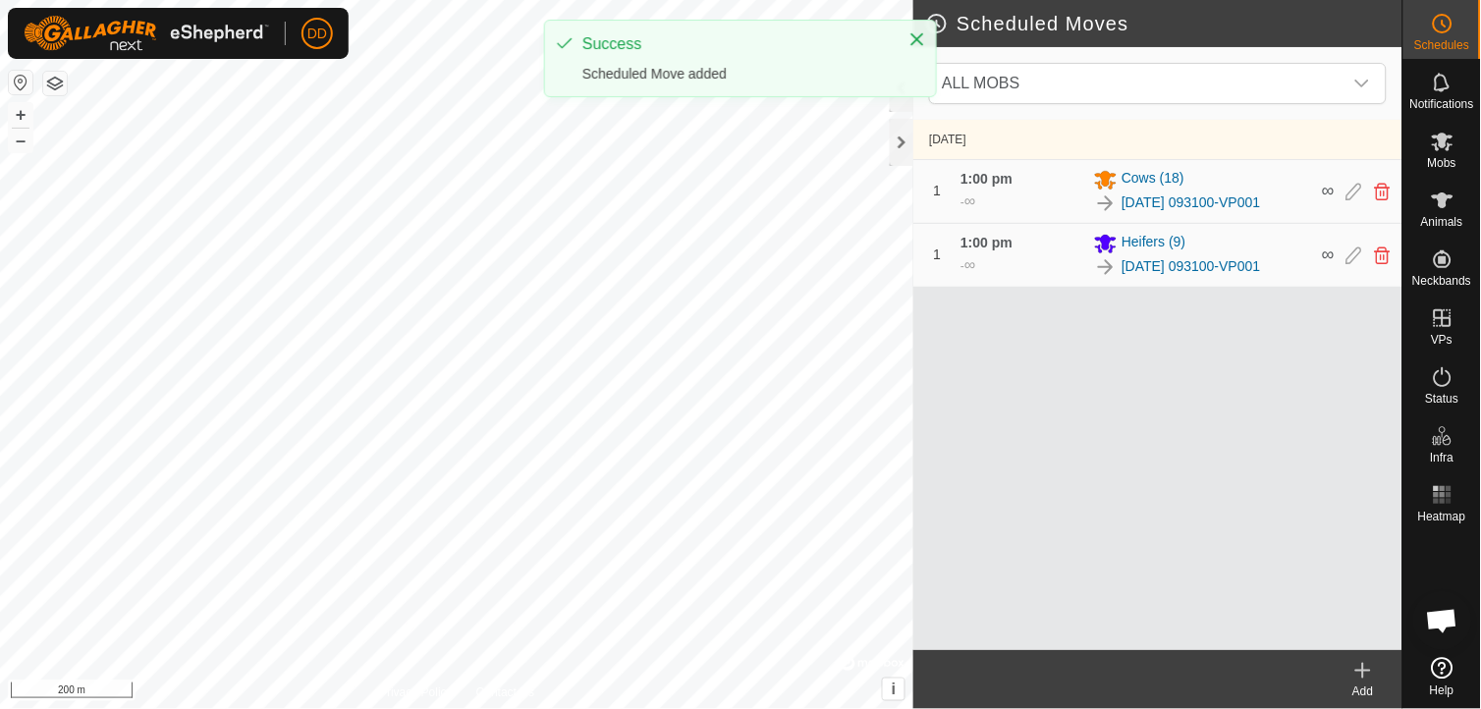
click at [1363, 663] on icon at bounding box center [1364, 671] width 24 height 24
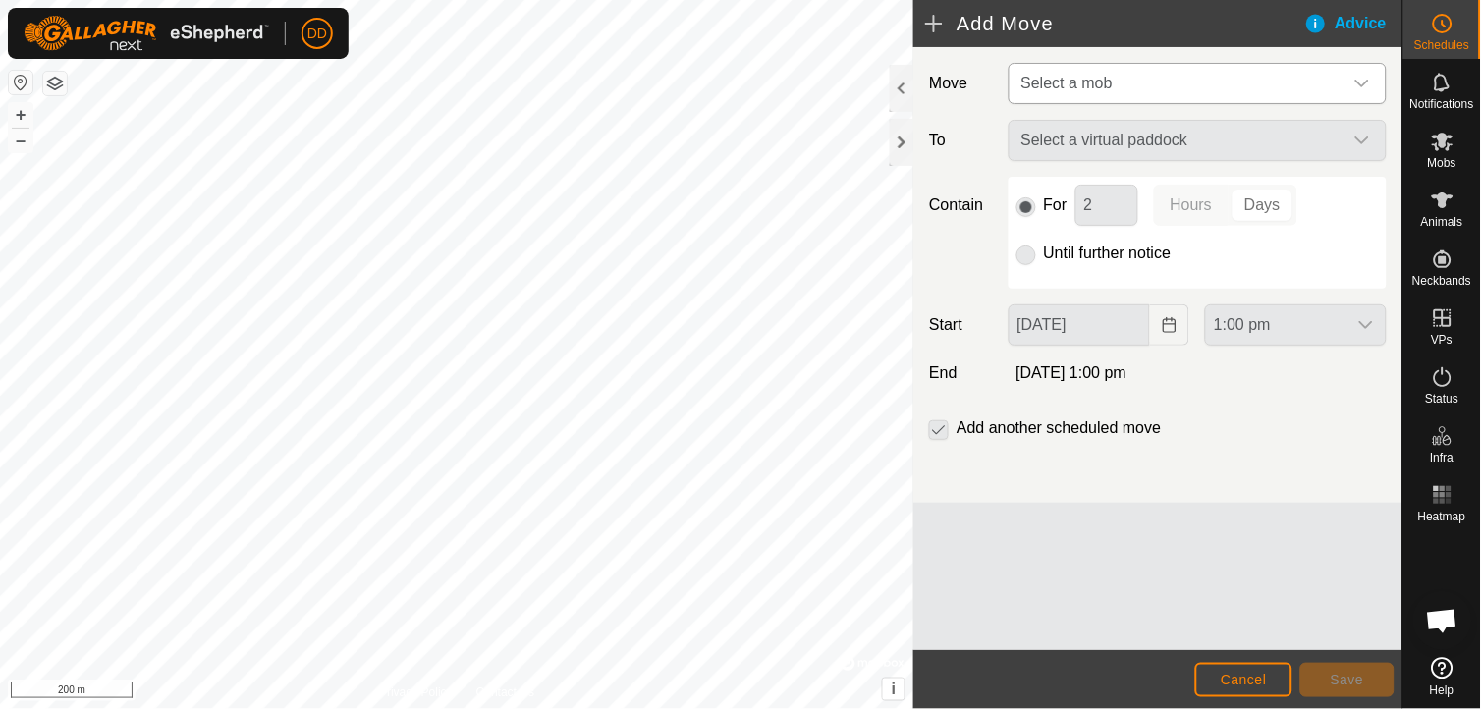
click at [1364, 85] on icon "dropdown trigger" at bounding box center [1363, 84] width 14 height 8
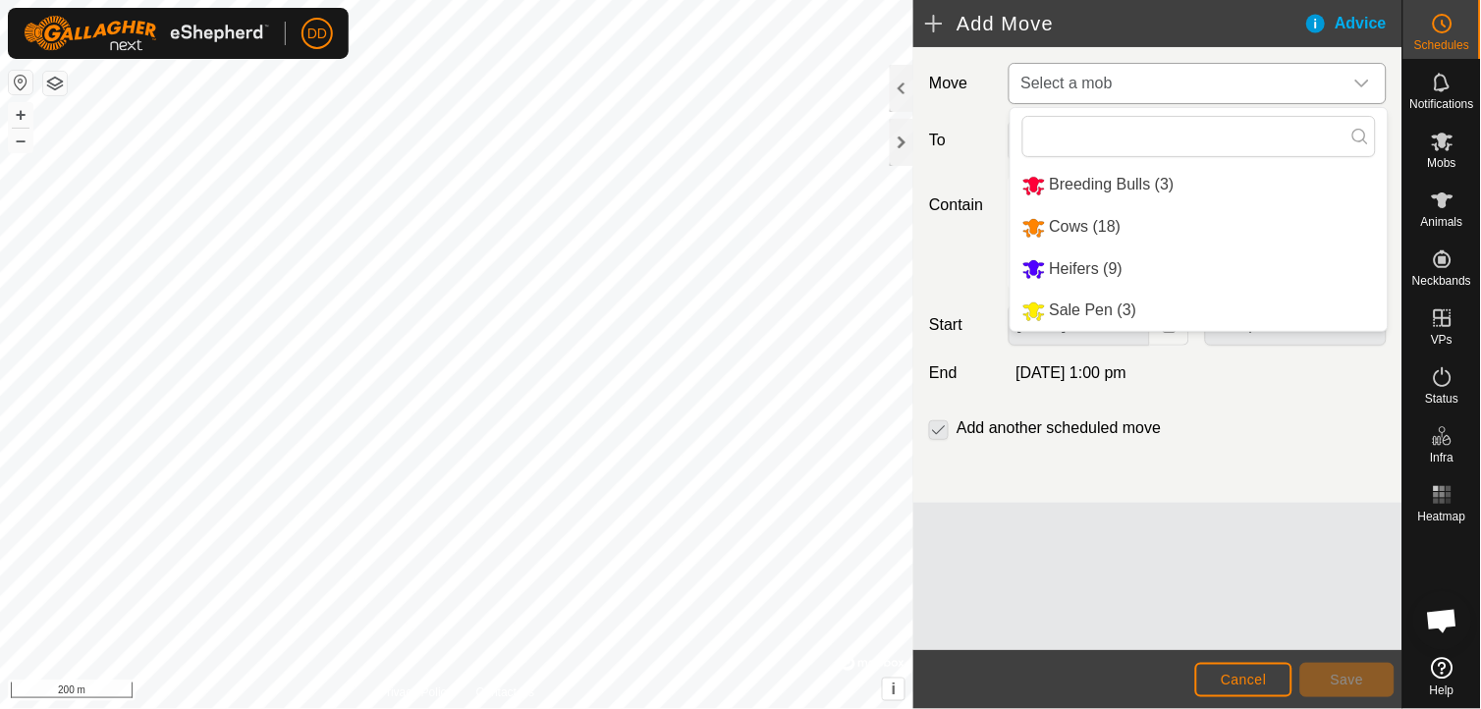
click at [1144, 172] on li "Breeding Bulls (3)" at bounding box center [1199, 185] width 377 height 40
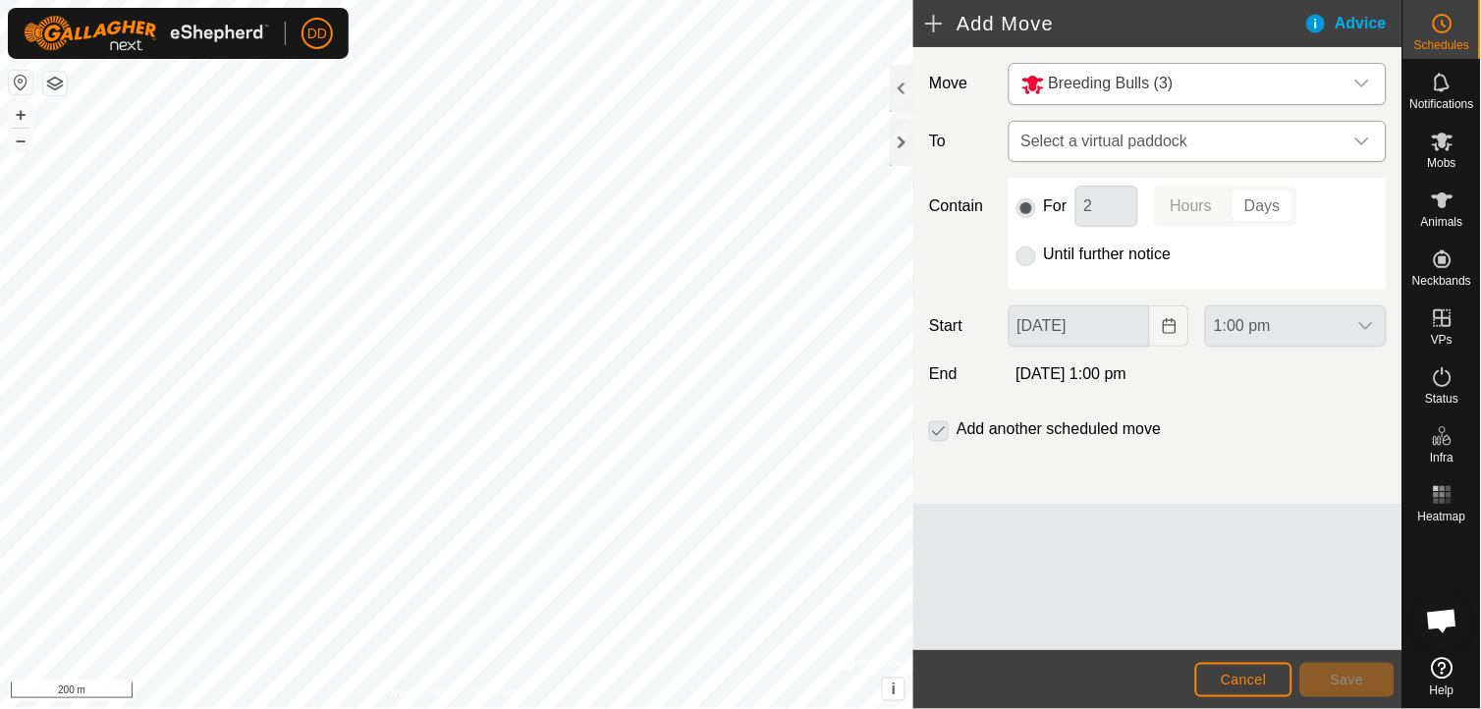
click at [1360, 140] on icon "dropdown trigger" at bounding box center [1363, 142] width 14 height 8
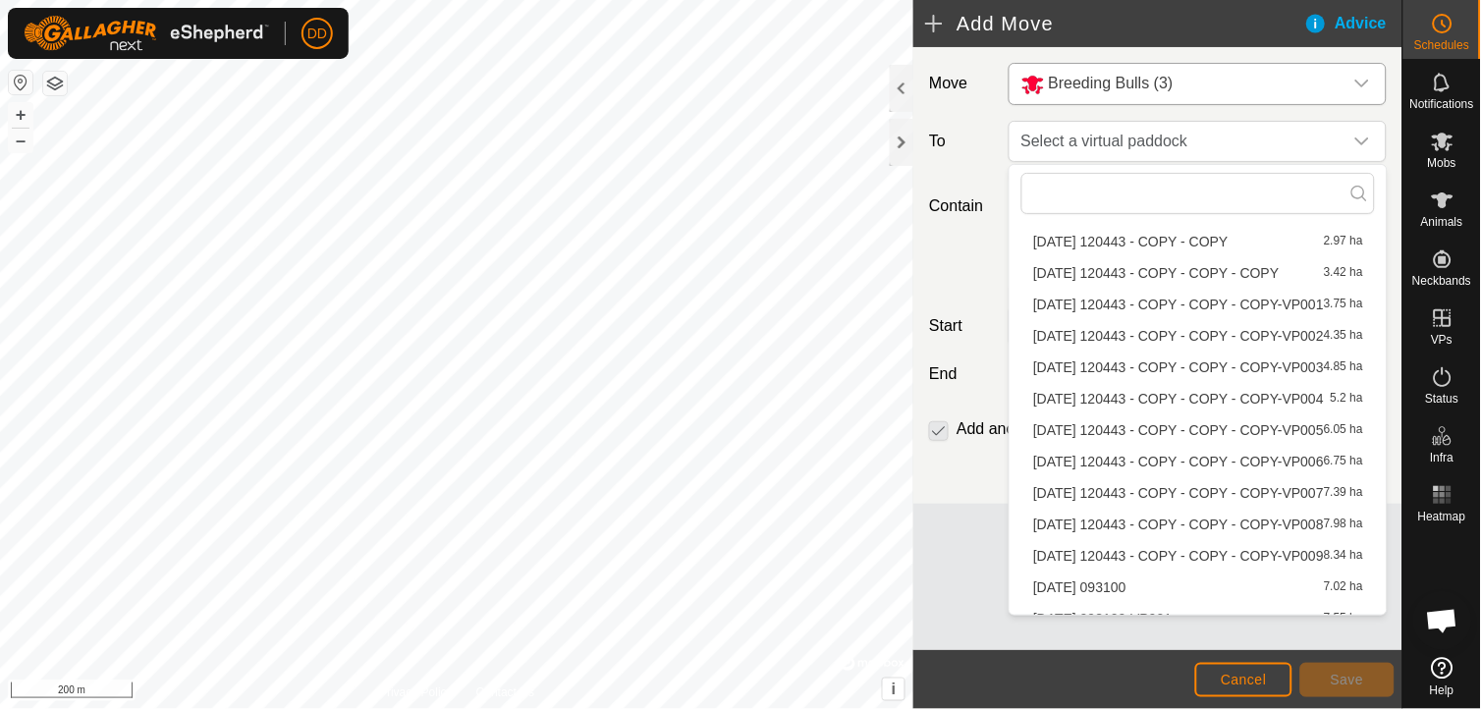
scroll to position [1480, 0]
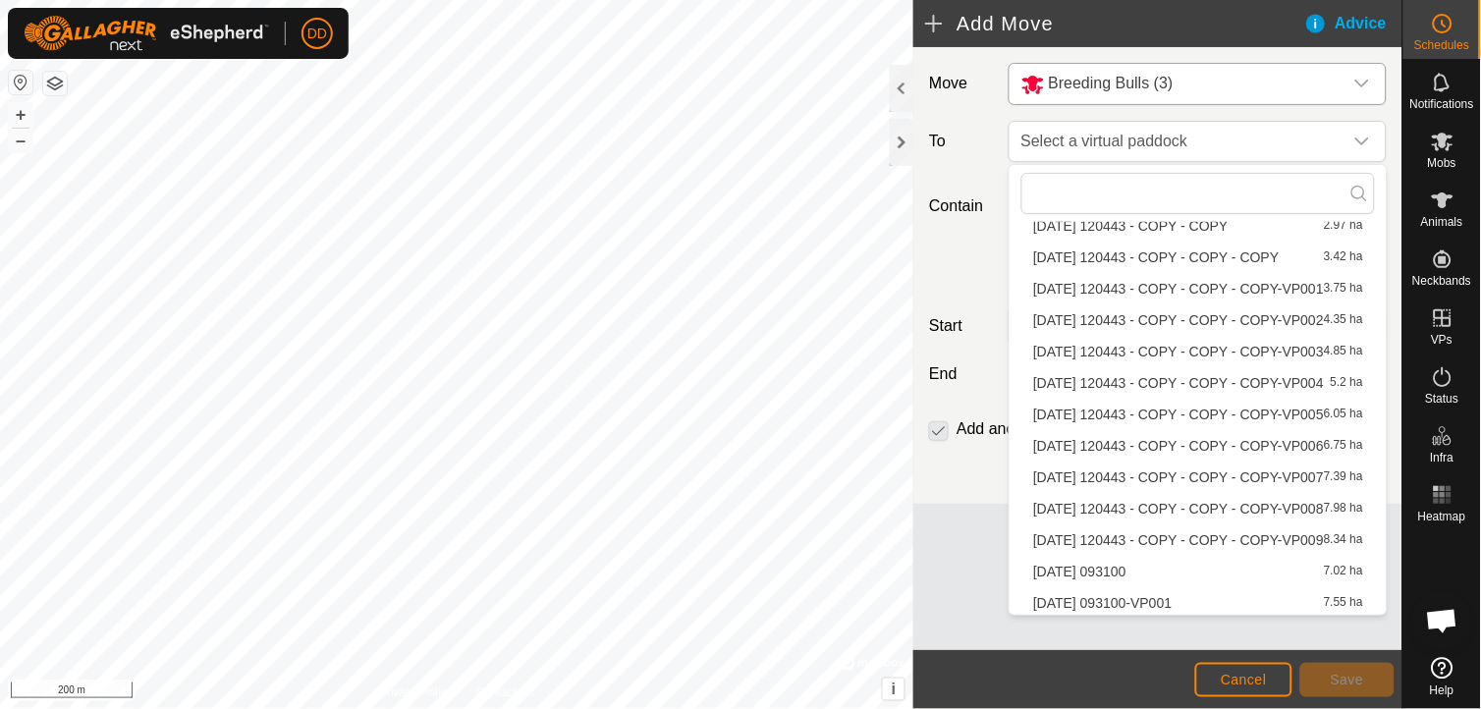
click at [1195, 596] on li "[DATE] 093100-VP001 7.55 ha" at bounding box center [1199, 602] width 354 height 29
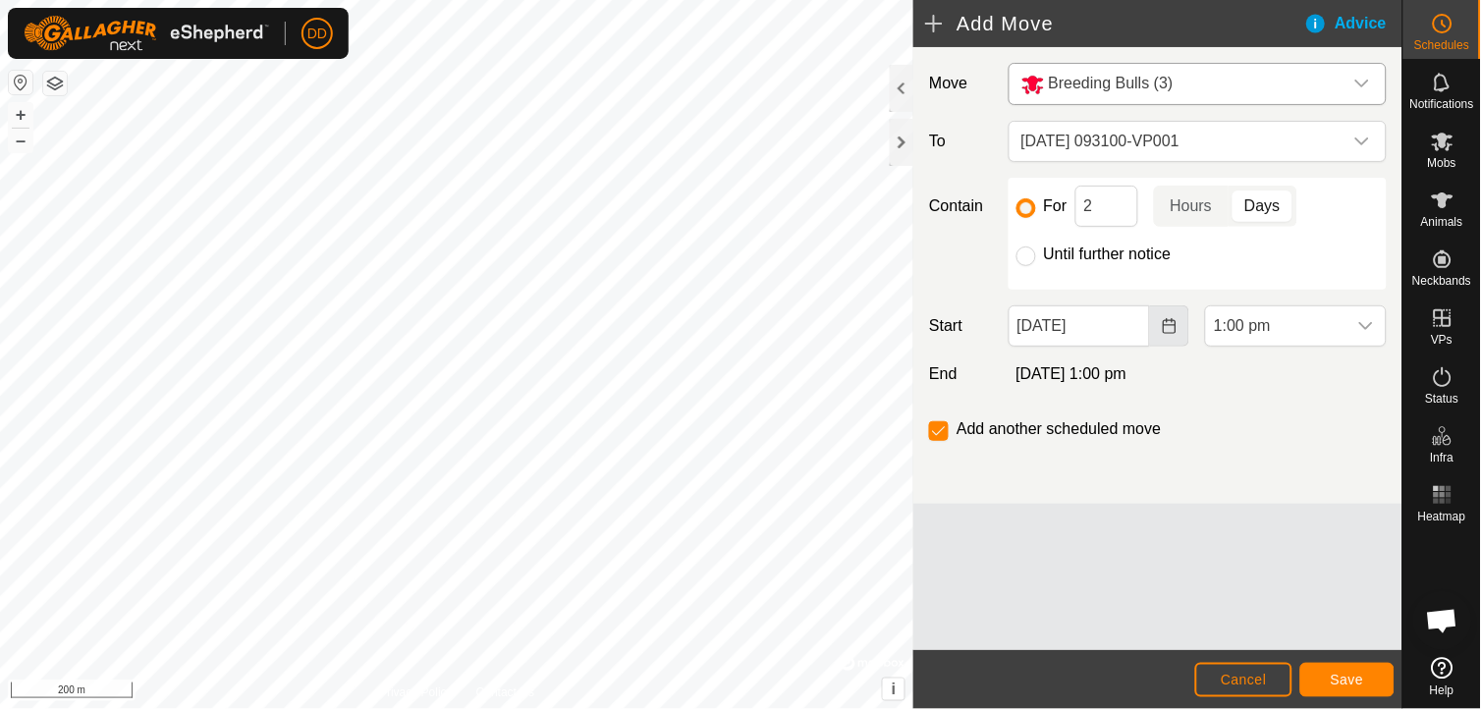
click at [1174, 329] on icon "Choose Date" at bounding box center [1170, 326] width 16 height 16
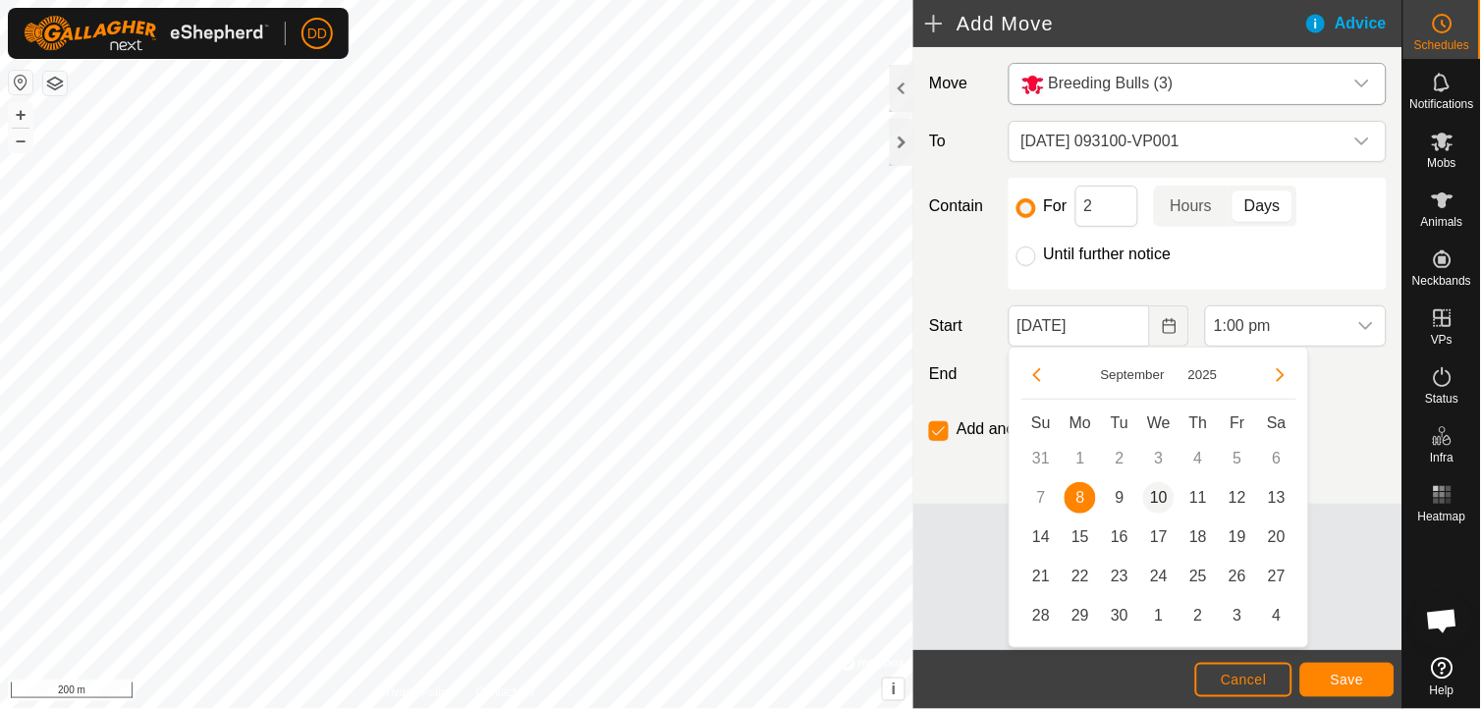
click at [1162, 497] on span "10" at bounding box center [1159, 497] width 31 height 31
type input "[DATE]"
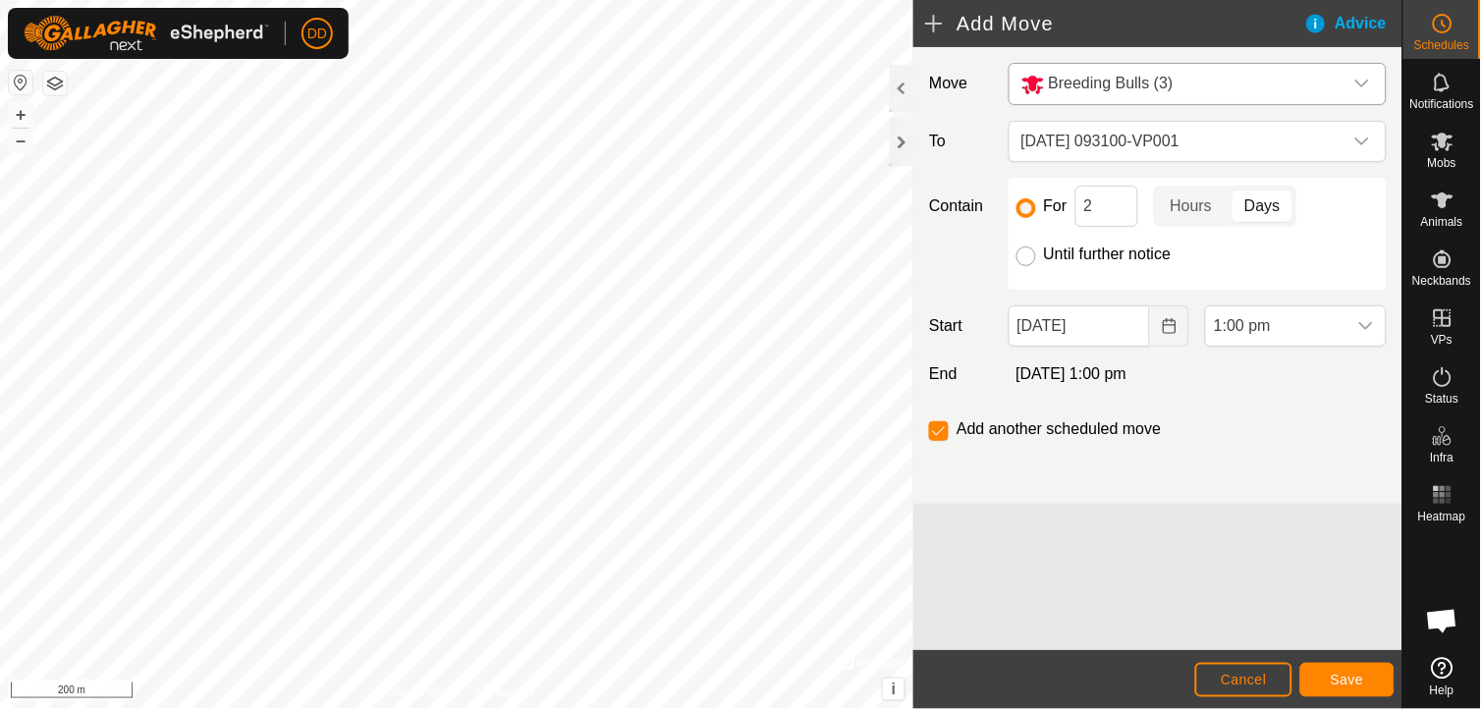
click at [1026, 256] on input "Until further notice" at bounding box center [1027, 257] width 20 height 20
radio input "true"
checkbox input "false"
click at [1347, 669] on button "Save" at bounding box center [1348, 680] width 94 height 34
